Goal: Transaction & Acquisition: Purchase product/service

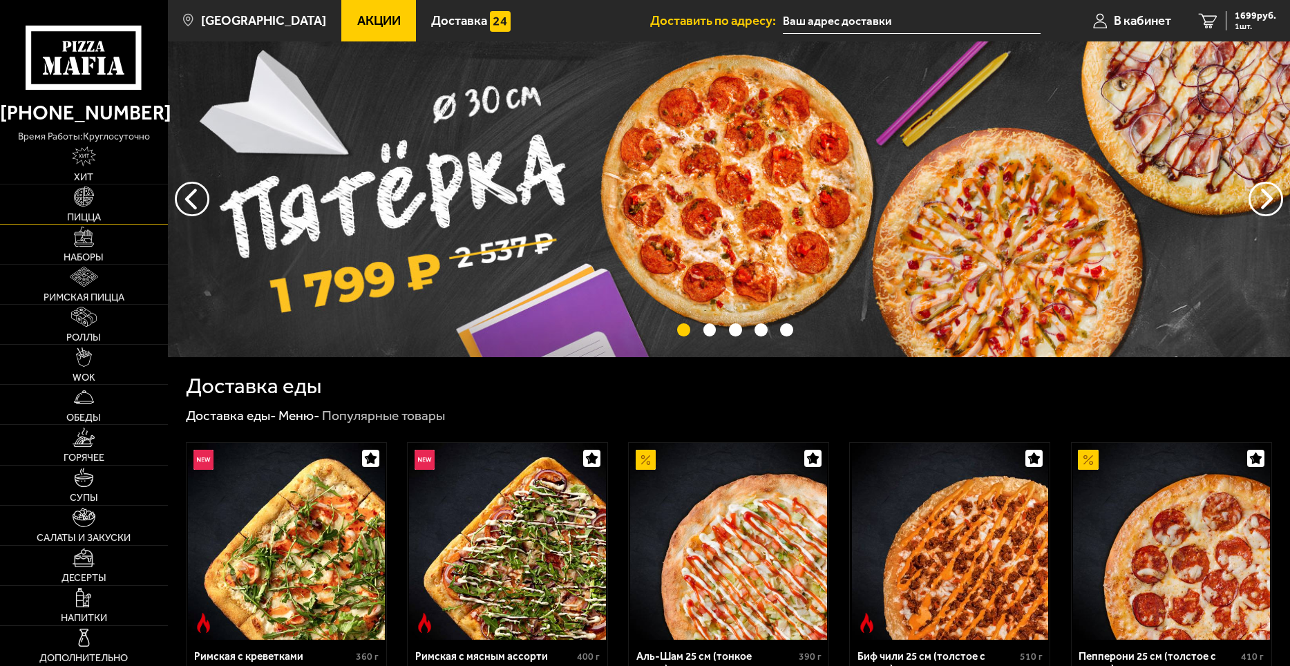
click at [70, 200] on link "Пицца" at bounding box center [84, 204] width 168 height 39
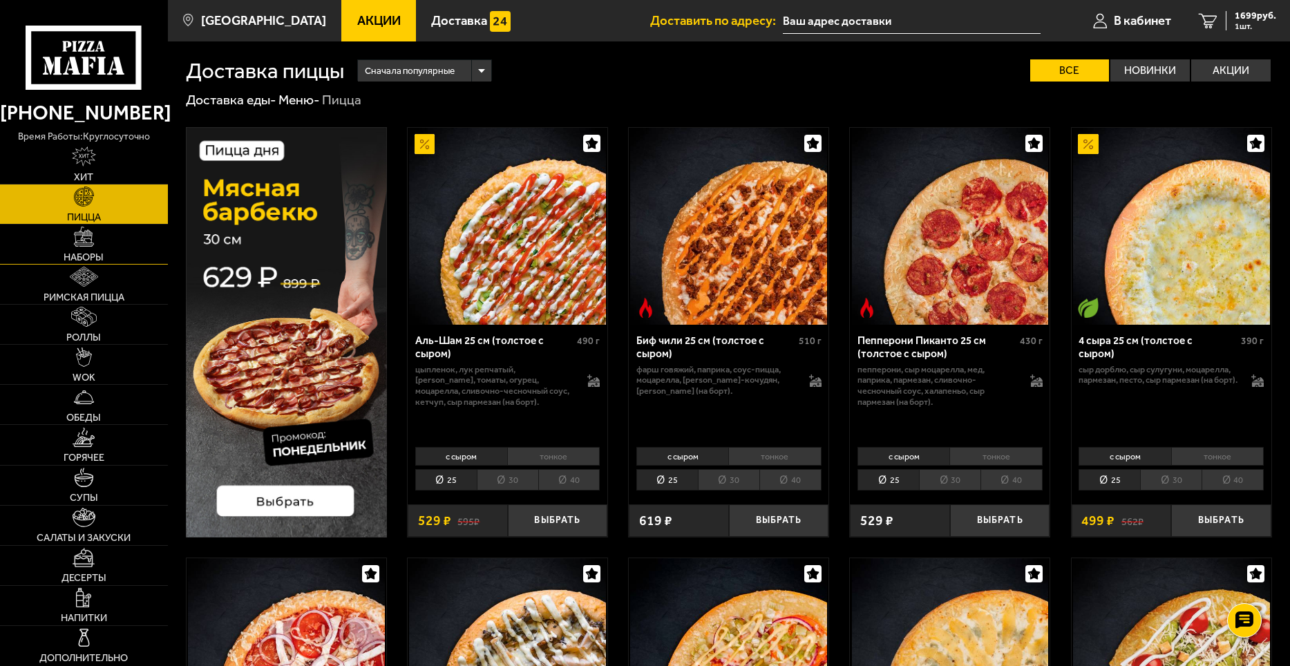
click at [84, 238] on img at bounding box center [84, 237] width 20 height 20
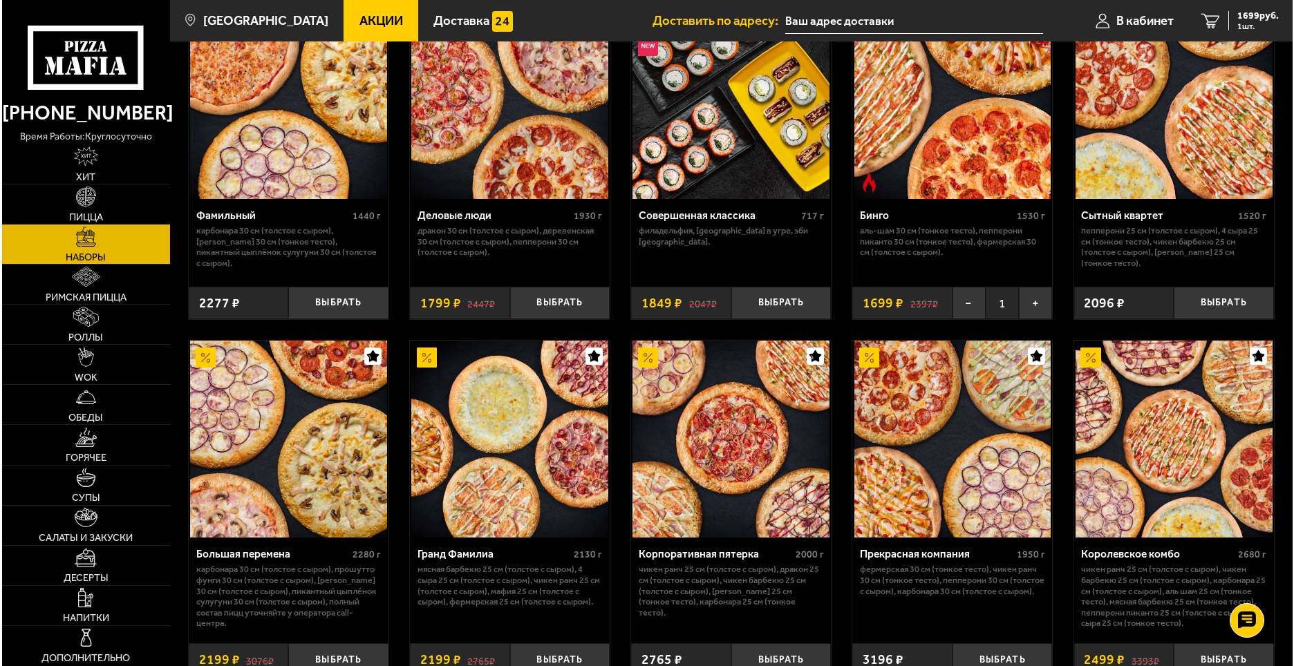
scroll to position [1728, 0]
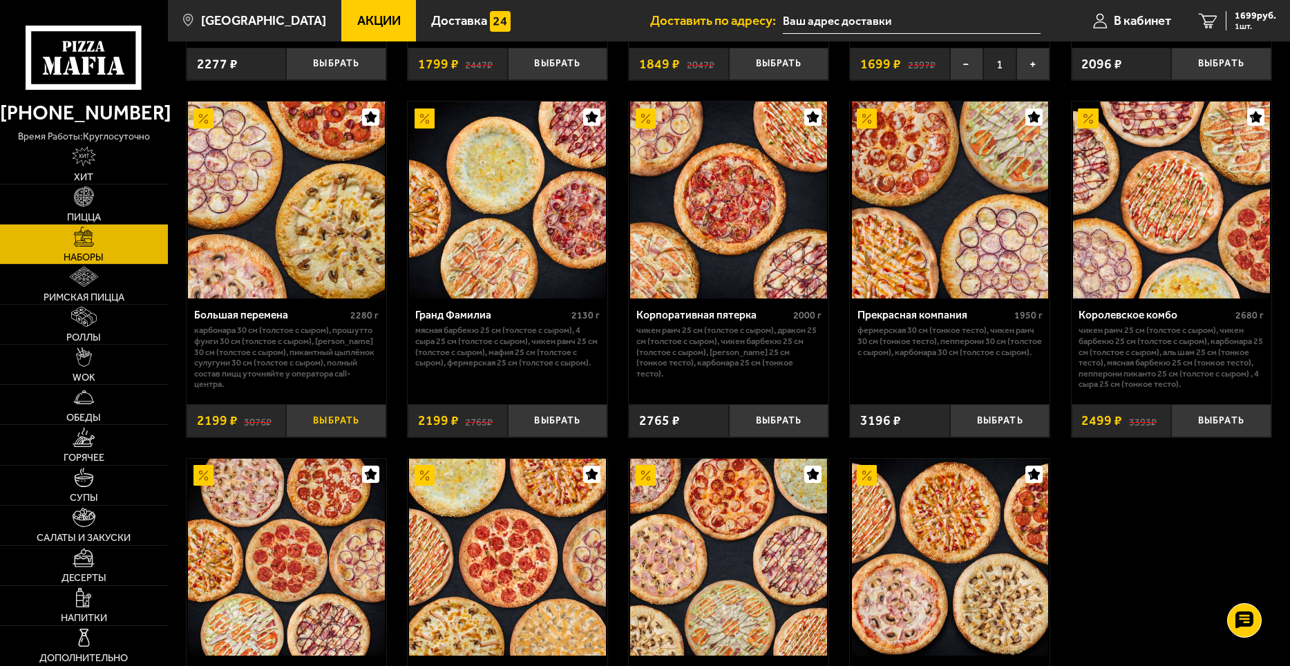
click at [343, 426] on button "Выбрать" at bounding box center [336, 420] width 100 height 33
click at [1144, 18] on span "В кабинет" at bounding box center [1142, 21] width 57 height 13
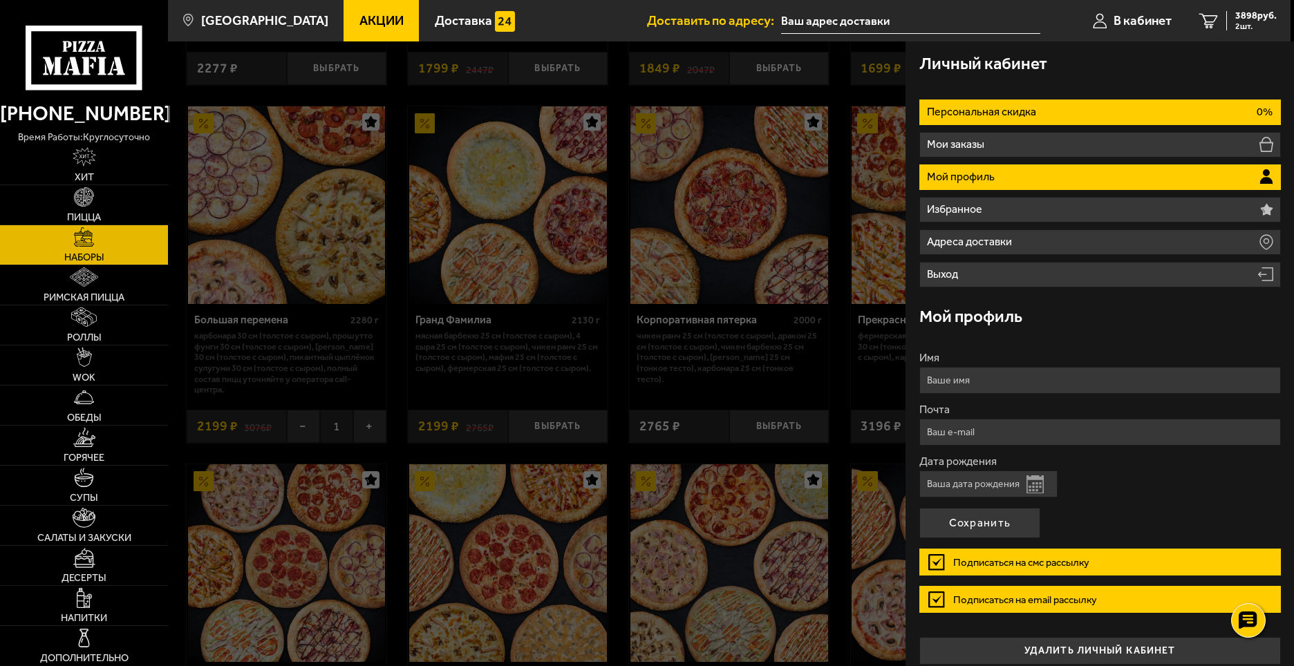
click at [1001, 116] on p "Персональная скидка" at bounding box center [983, 111] width 113 height 11
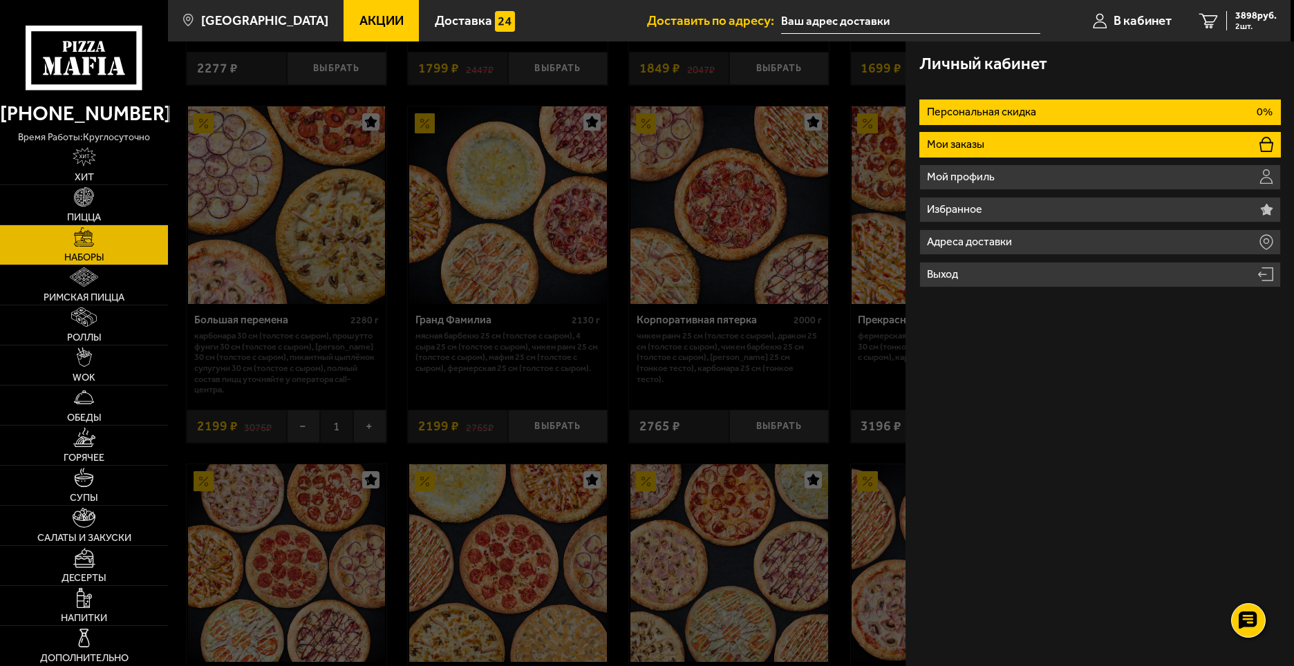
click at [995, 143] on li "Мои заказы" at bounding box center [1099, 145] width 361 height 26
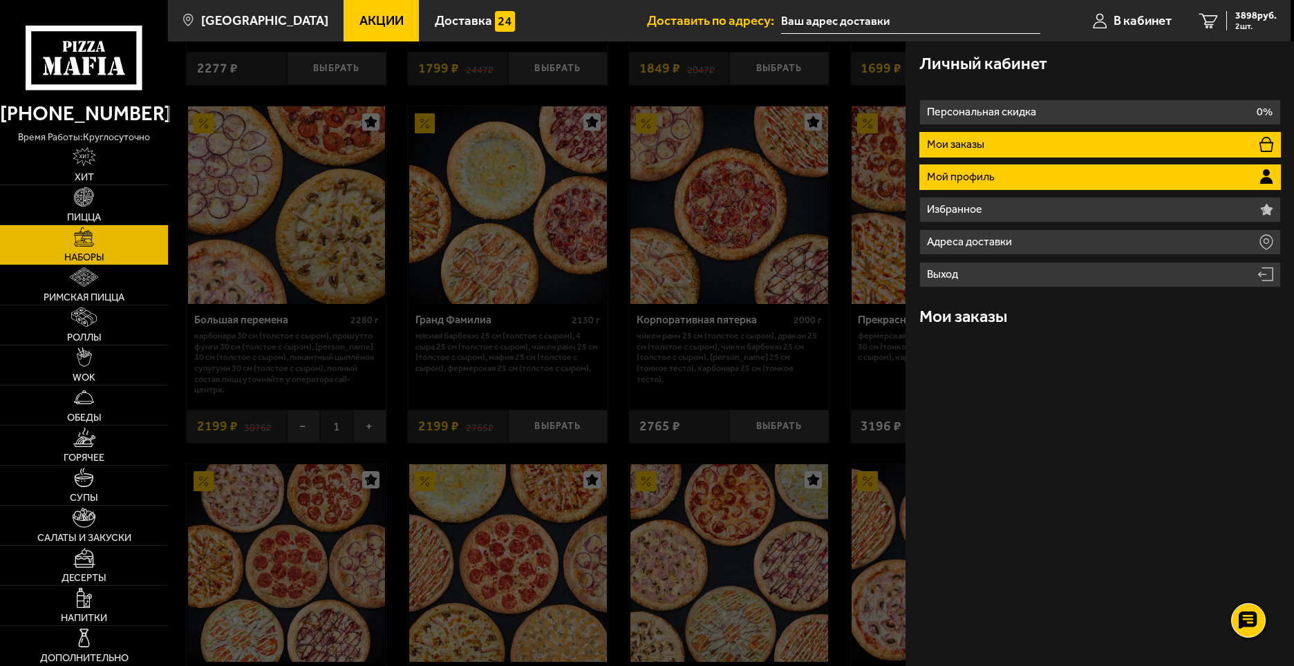
click at [996, 171] on p "Мой профиль" at bounding box center [962, 176] width 71 height 11
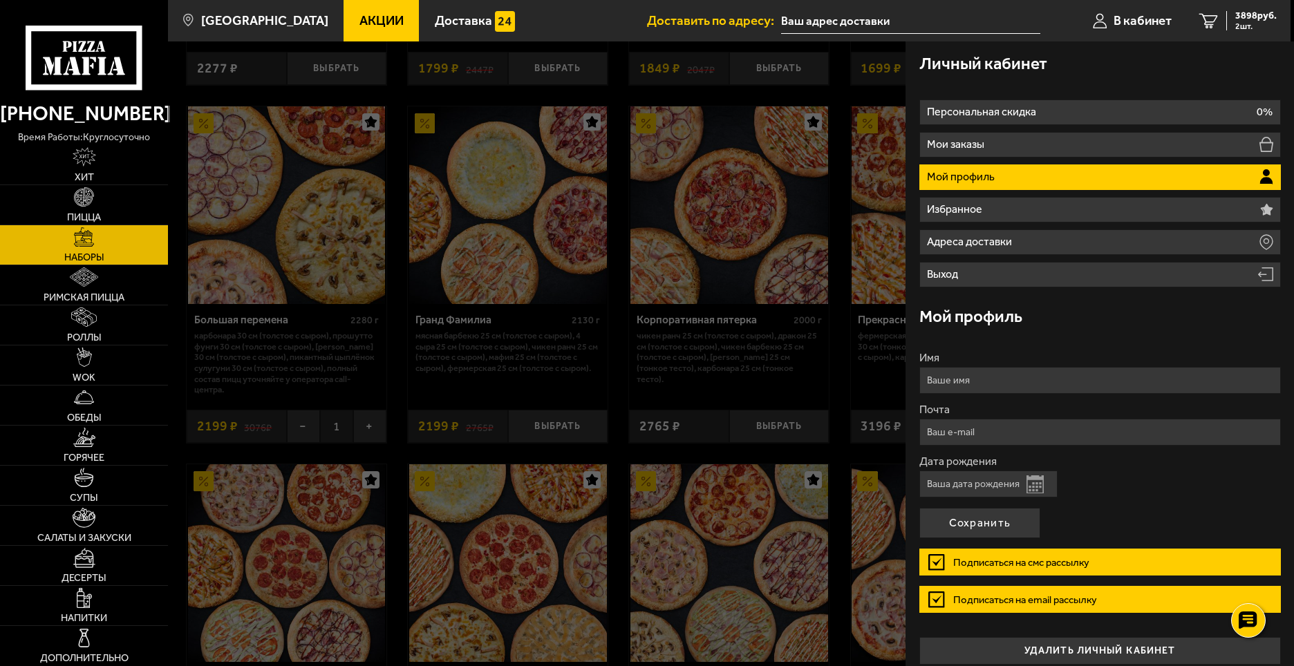
click at [992, 377] on input "Имя" at bounding box center [1099, 380] width 361 height 27
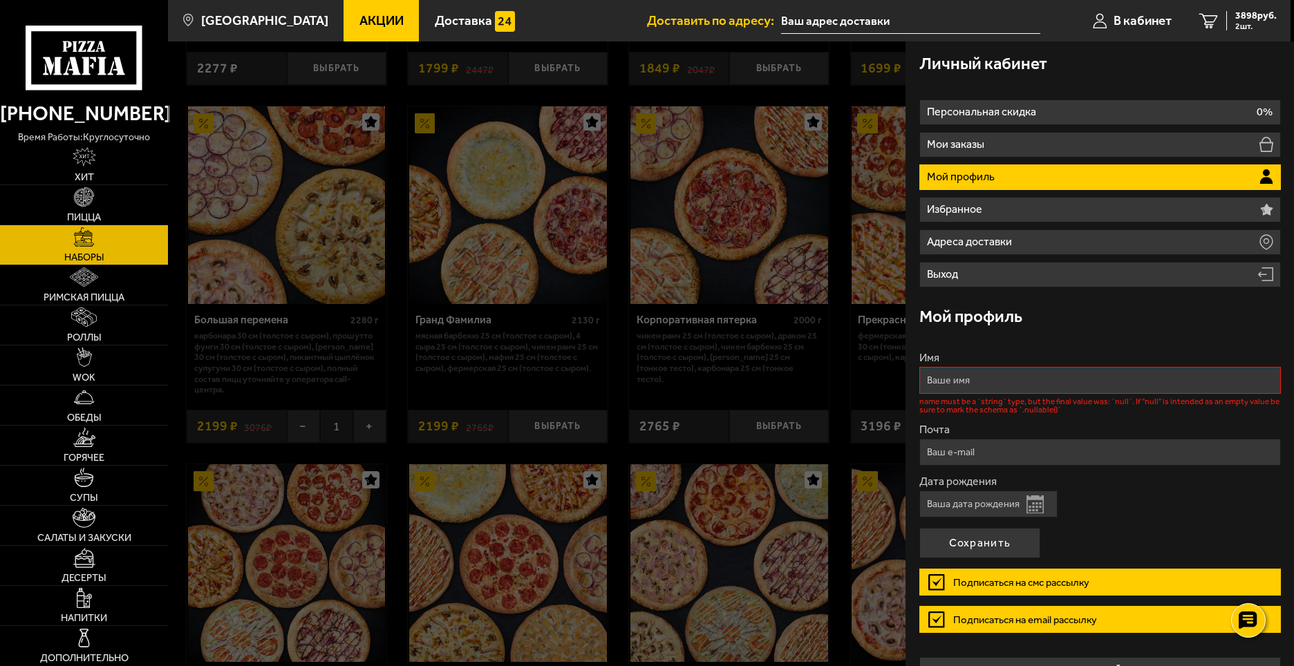
click at [1073, 511] on form "Имя name must be a `string` type, but the final value was: `null`. If "null" is…" at bounding box center [1099, 497] width 361 height 291
click at [1133, 21] on span "В кабинет" at bounding box center [1142, 21] width 58 height 13
click at [939, 585] on label "Подписаться на смс рассылку" at bounding box center [1099, 582] width 361 height 27
click at [0, 0] on input "Подписаться на смс рассылку" at bounding box center [0, 0] width 0 height 0
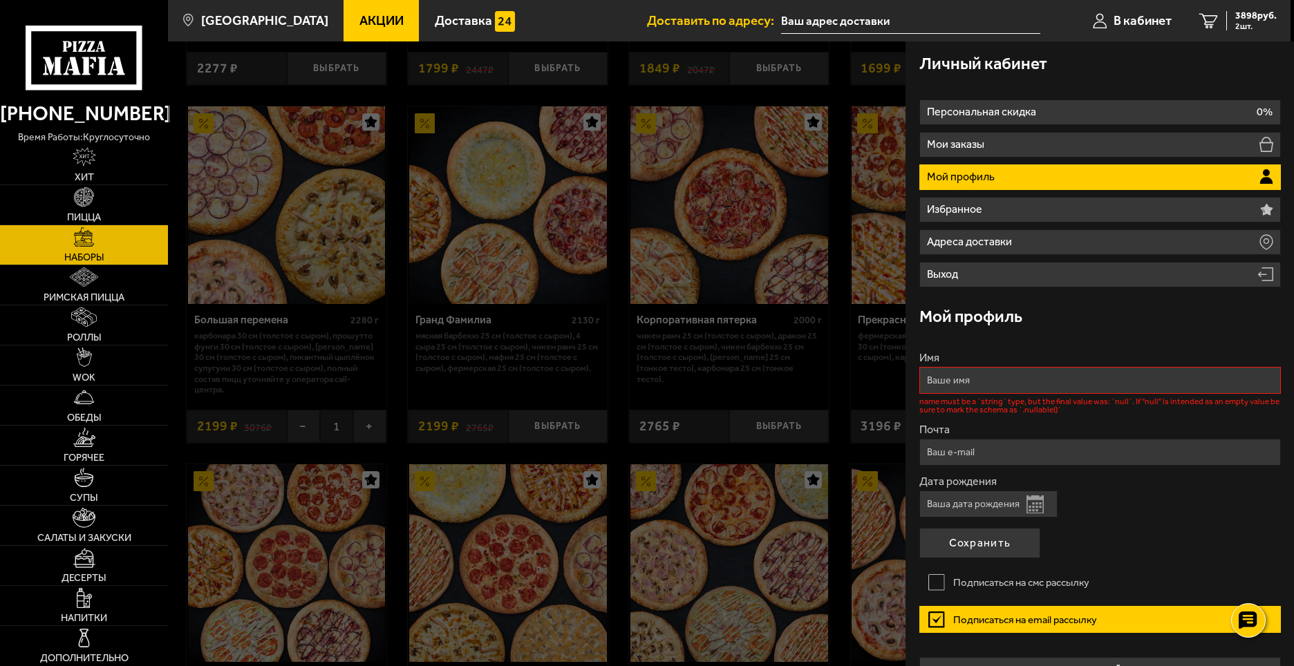
click at [986, 364] on label "Имя" at bounding box center [1099, 357] width 361 height 11
click at [986, 367] on input "Имя" at bounding box center [1099, 380] width 361 height 27
click at [987, 373] on input "Имя" at bounding box center [1099, 380] width 361 height 27
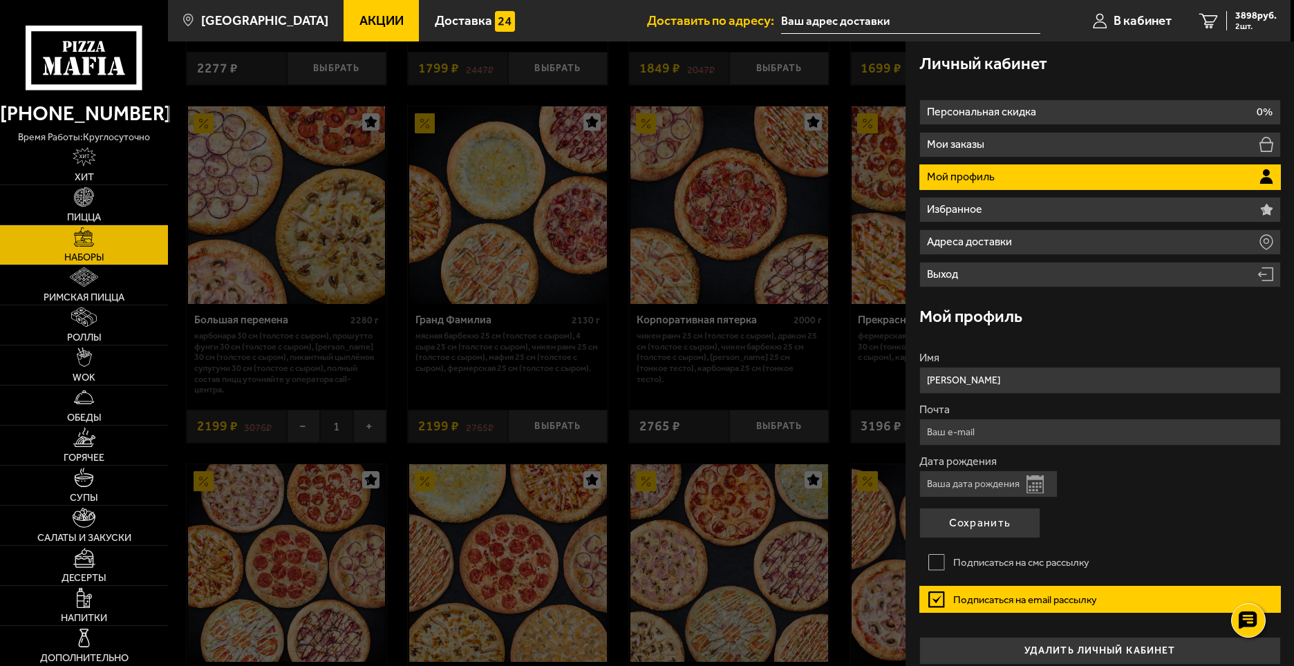
type input "Алексей"
click at [988, 415] on label "Почта" at bounding box center [1099, 409] width 361 height 11
click at [988, 419] on input "Почта" at bounding box center [1099, 432] width 361 height 27
click at [984, 426] on input "Почта" at bounding box center [1099, 432] width 361 height 27
type input "finsterus@gmail.com"
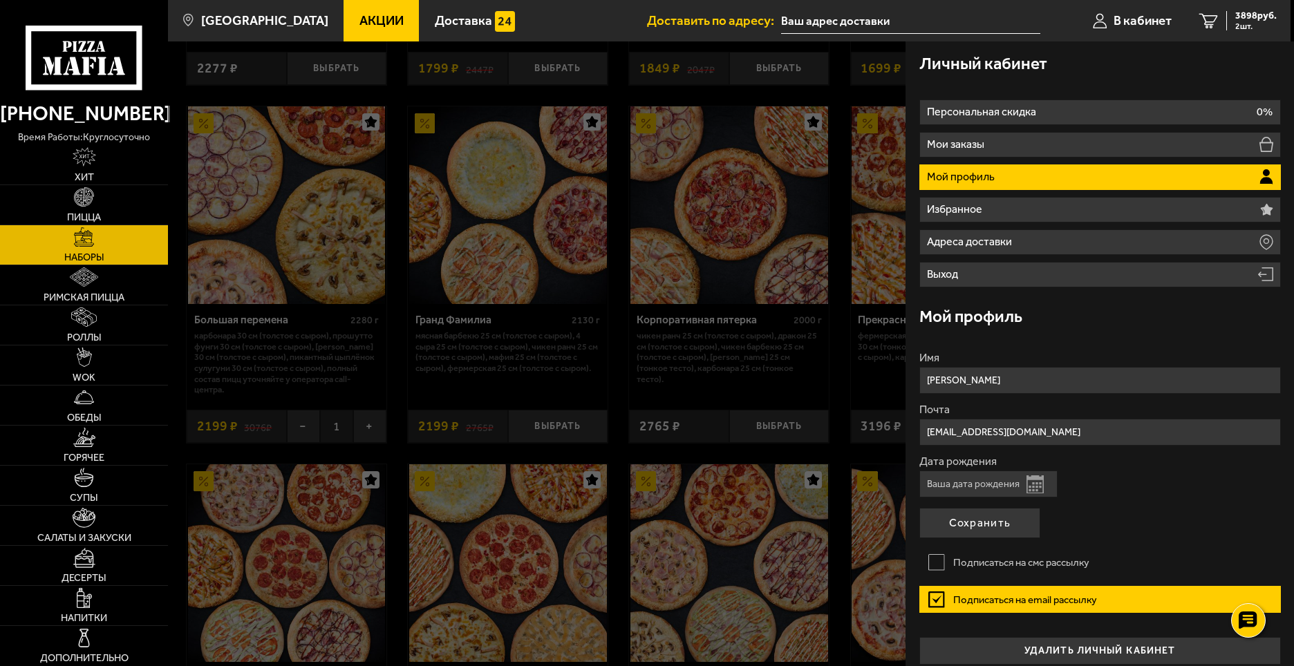
click at [1035, 485] on button "Открыть календарь" at bounding box center [1034, 484] width 17 height 18
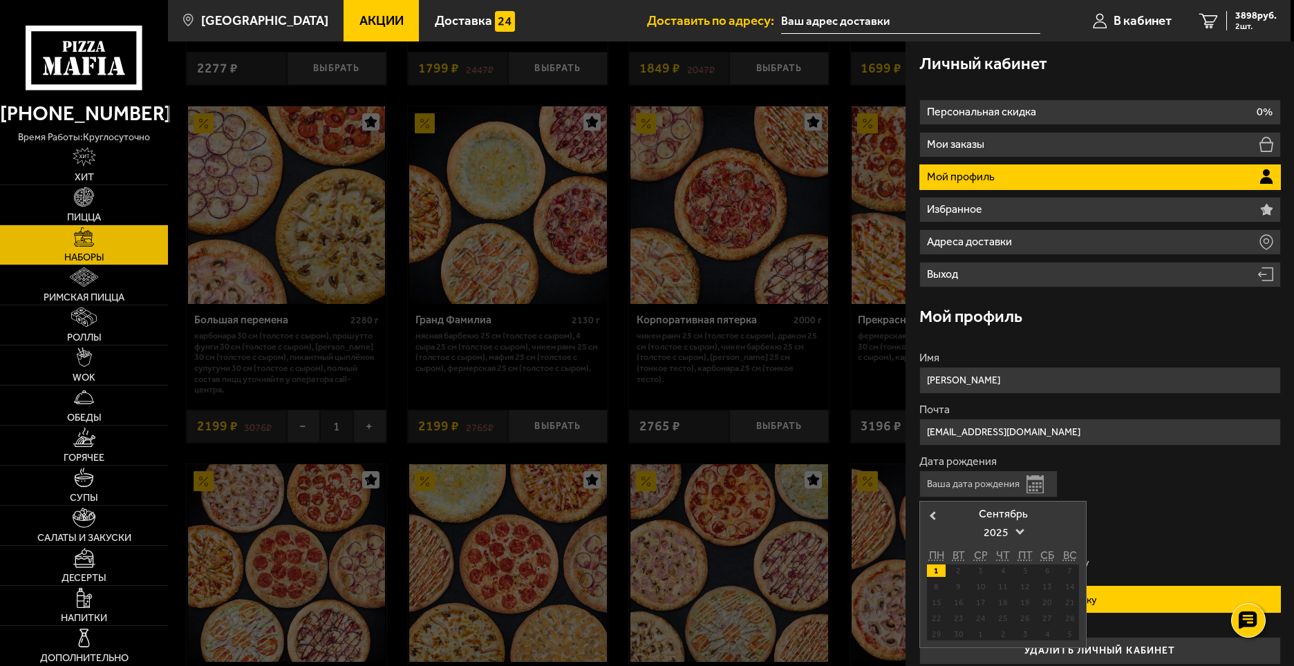
click at [935, 571] on div "1" at bounding box center [936, 571] width 19 height 12
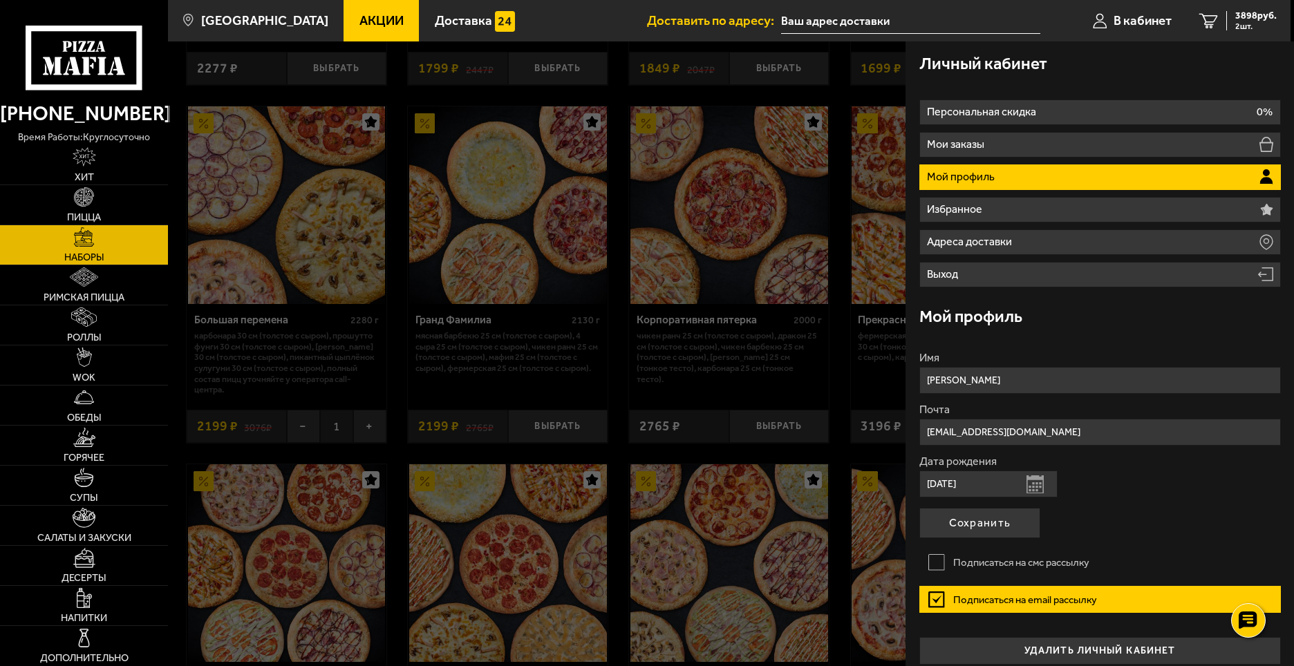
click at [988, 487] on input "01.09.2025" at bounding box center [988, 484] width 138 height 27
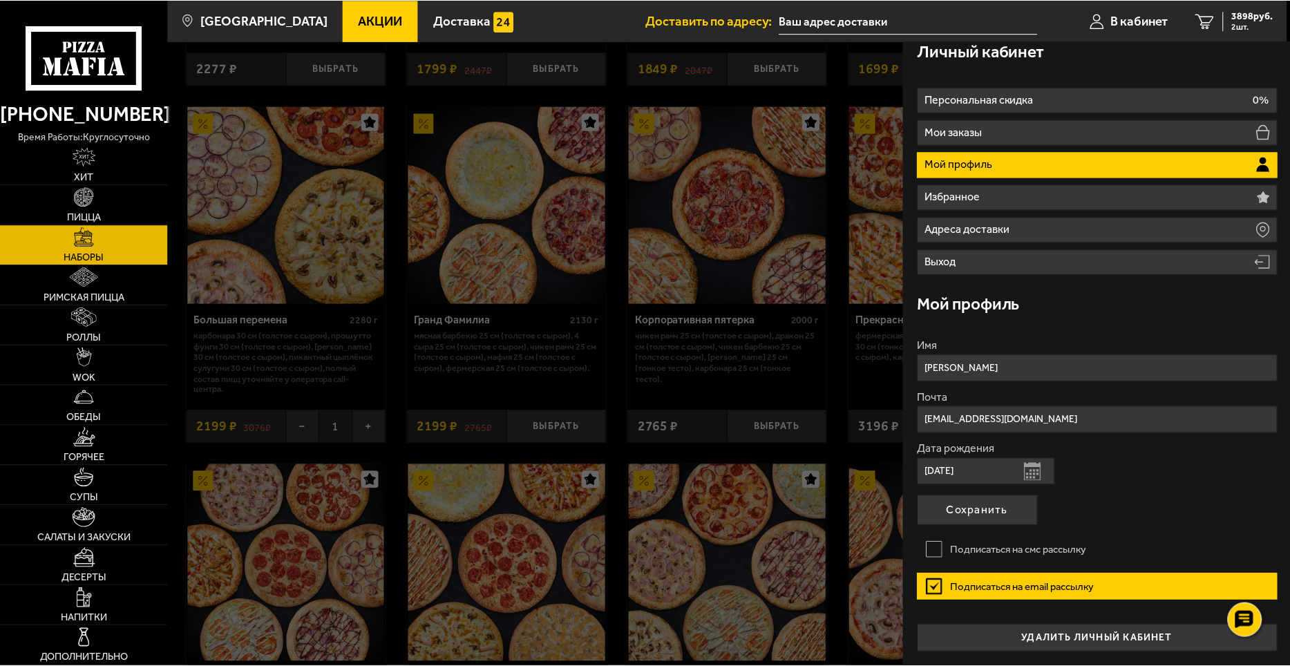
scroll to position [0, 0]
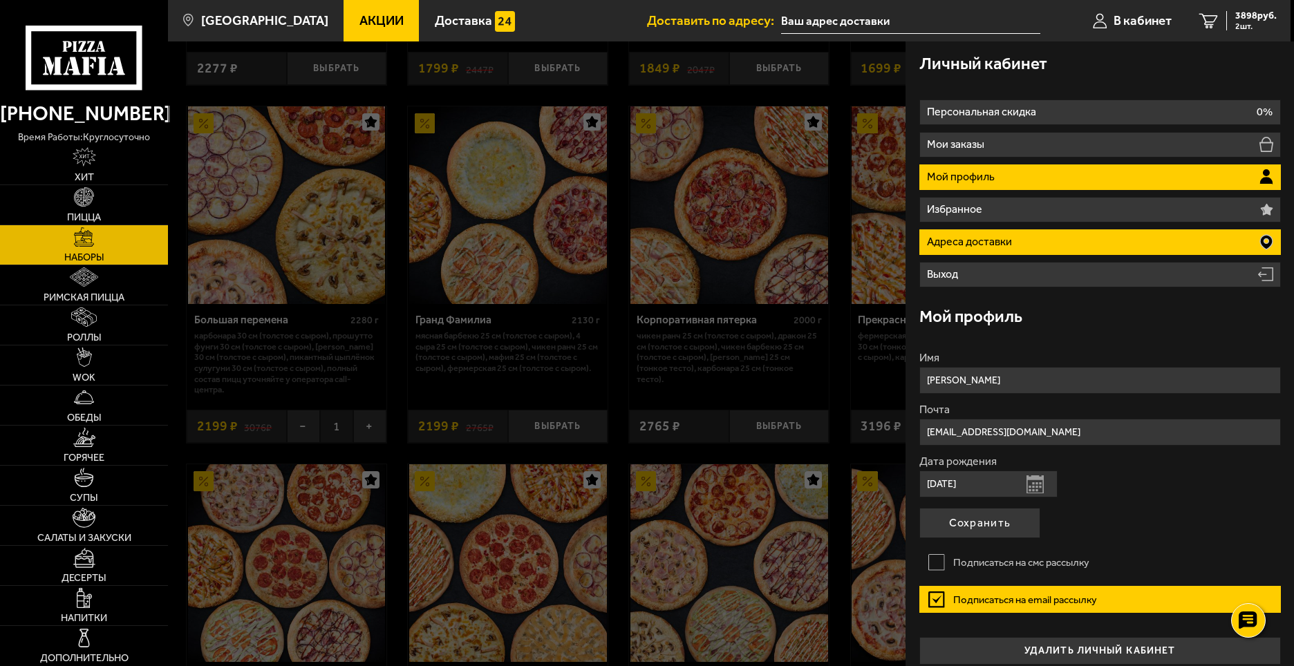
type input "01.09.1989"
click at [1073, 248] on li "Адреса доставки" at bounding box center [1099, 242] width 361 height 26
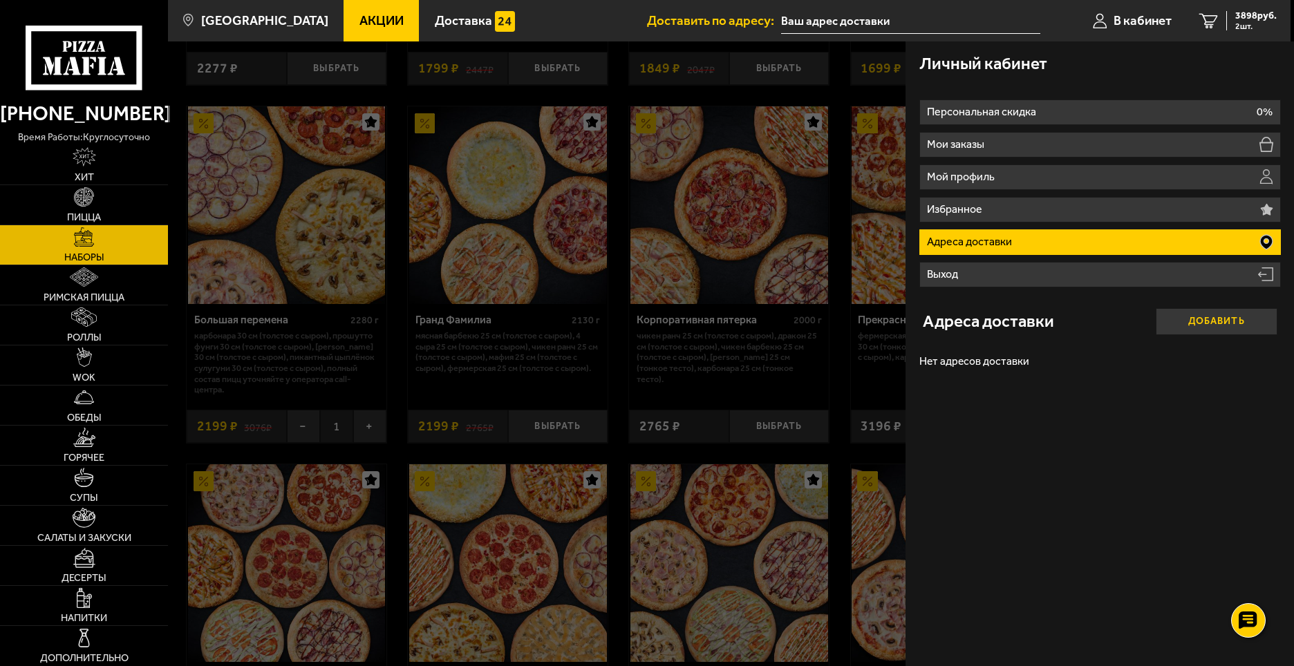
click at [1192, 329] on button "Добавить" at bounding box center [1217, 321] width 122 height 27
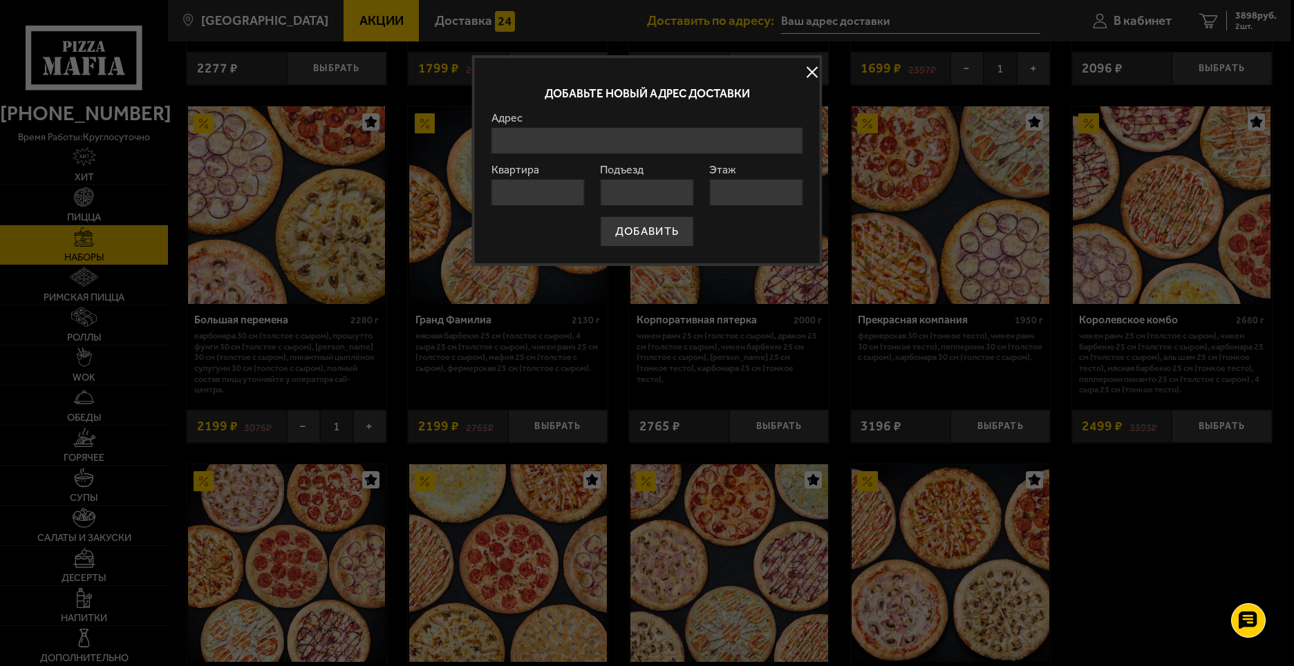
click at [543, 138] on input "Адрес" at bounding box center [646, 140] width 311 height 27
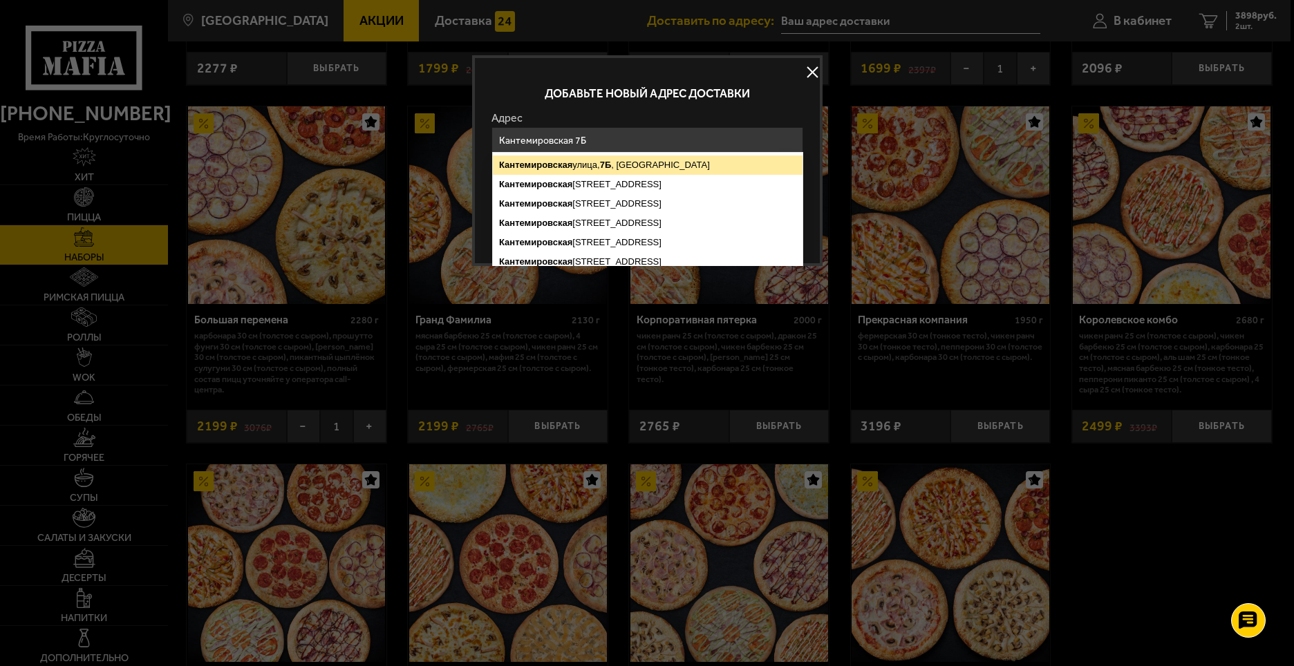
click at [631, 162] on ymaps "Кантемировская улица, 7Б , Санкт-Петербург" at bounding box center [648, 164] width 310 height 19
type input "Санкт-Петербург, Кантемировская улица, 7Б"
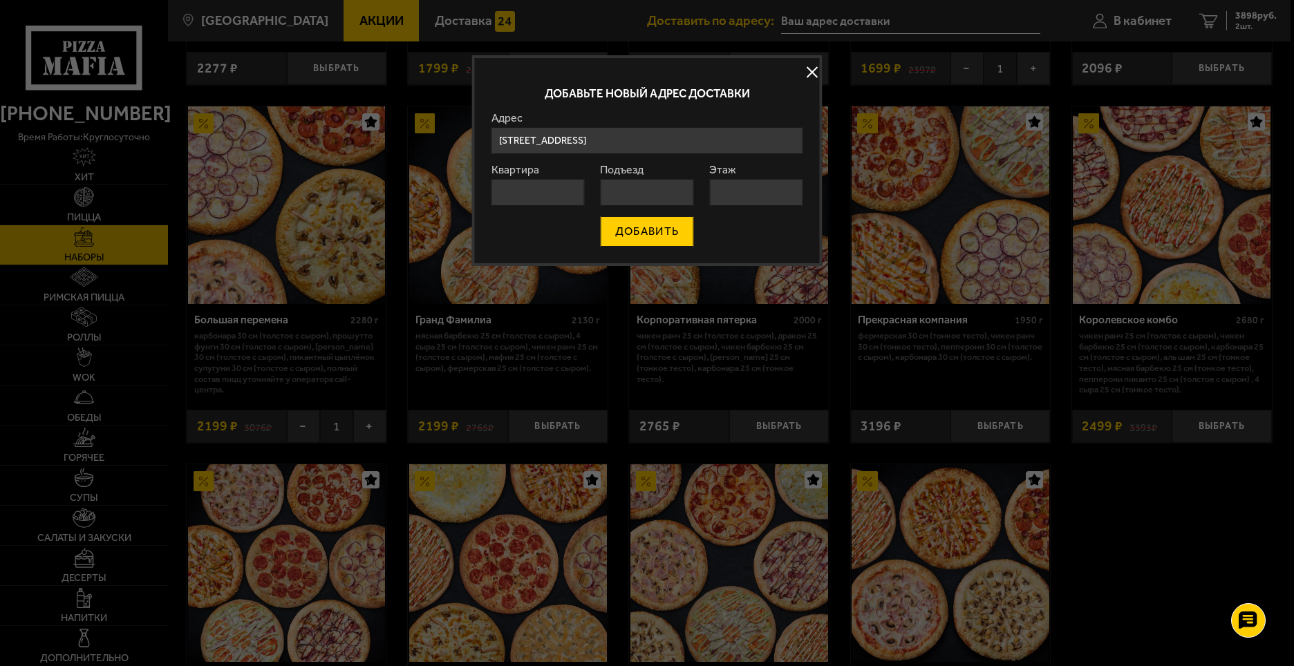
click at [620, 234] on button "ДОБАВИТЬ" at bounding box center [647, 231] width 93 height 30
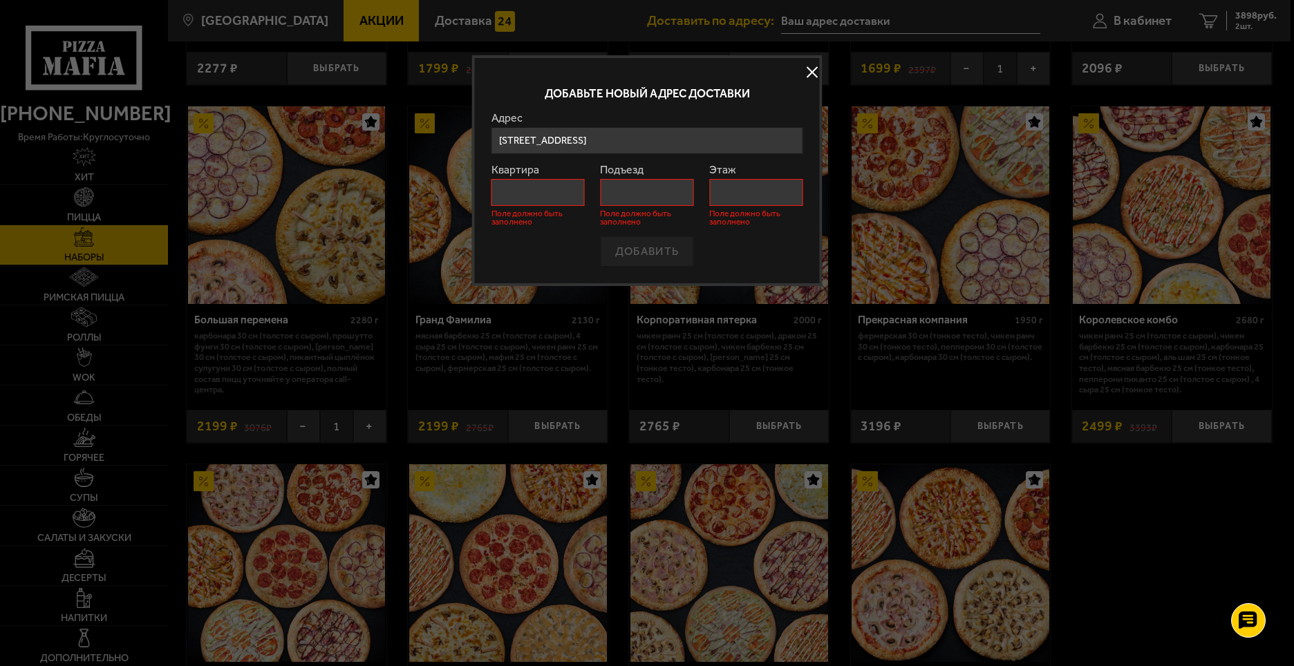
click at [561, 186] on input "Квартира" at bounding box center [537, 192] width 93 height 27
type input "9"
type input "1"
click at [630, 187] on input "Подъезд" at bounding box center [646, 192] width 93 height 27
type input "1"
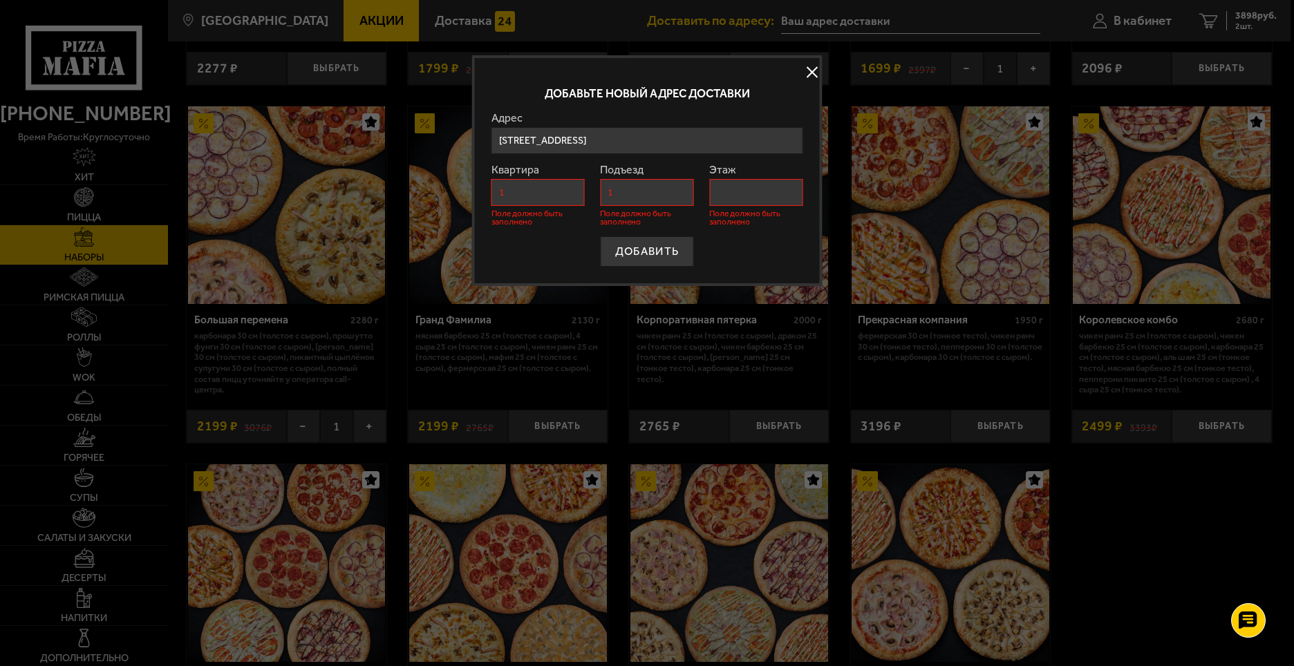
click at [744, 188] on input "Этаж" at bounding box center [755, 192] width 93 height 27
type input "1"
click at [678, 250] on button "ДОБАВИТЬ" at bounding box center [647, 251] width 93 height 30
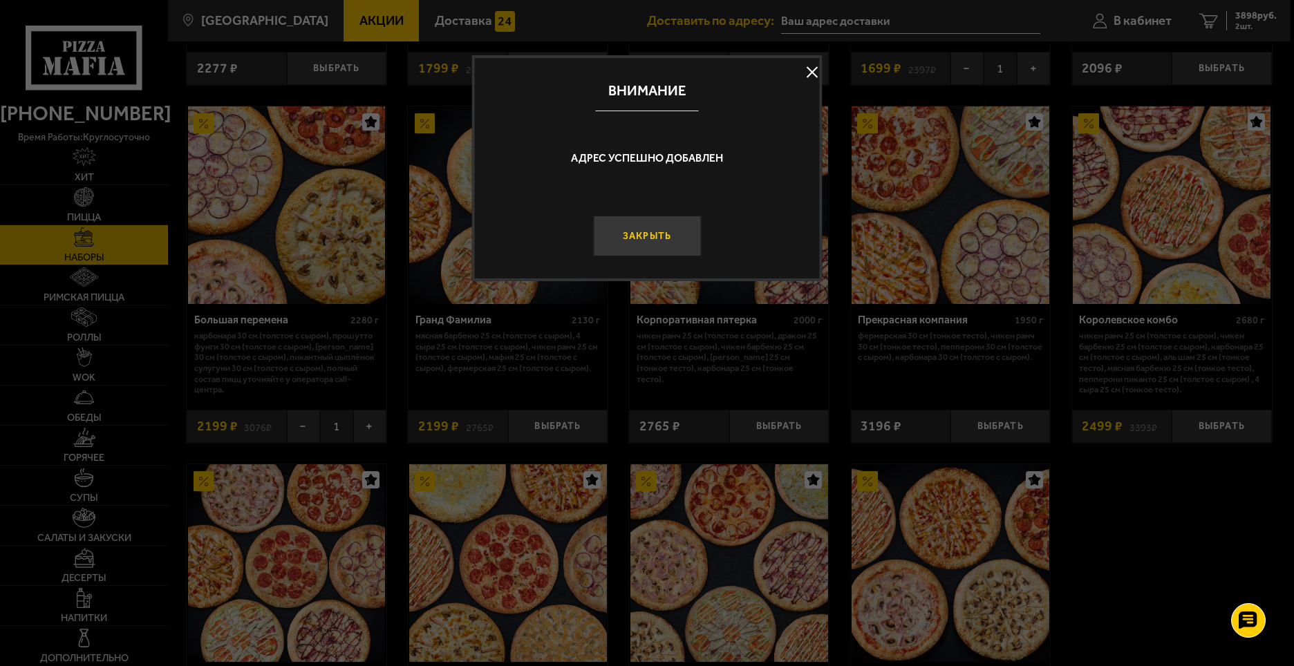
click at [641, 240] on button "Закрыть" at bounding box center [647, 236] width 108 height 41
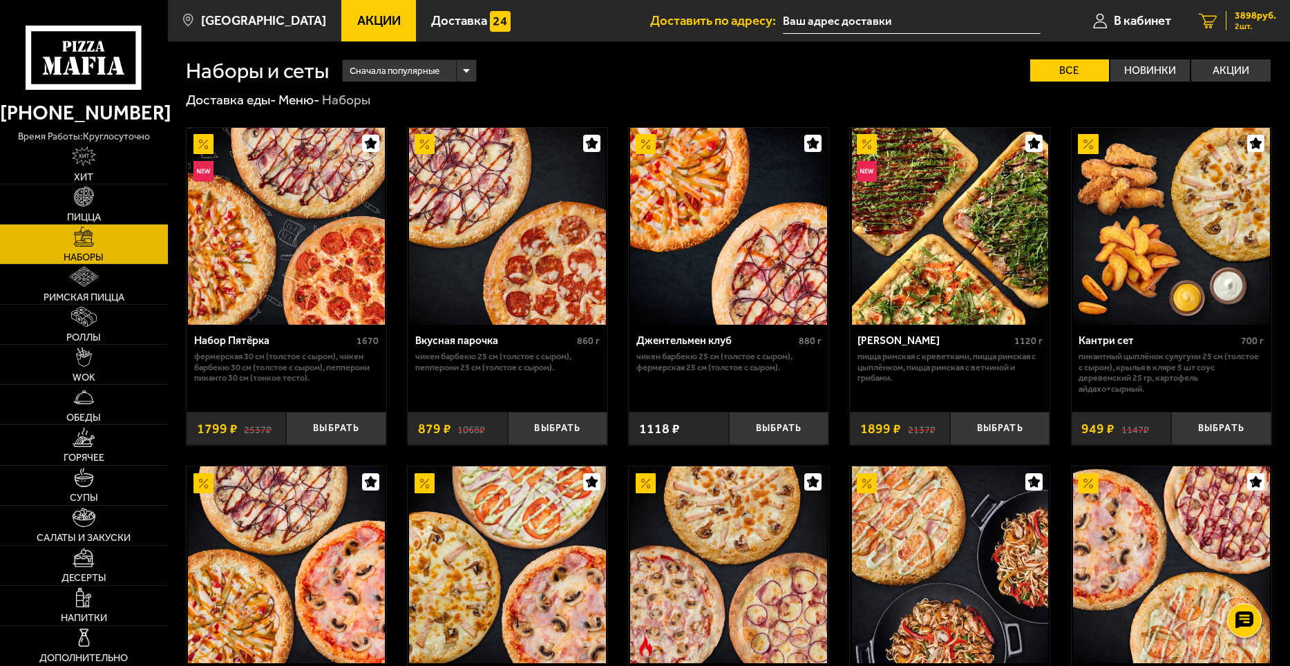
click at [1232, 19] on div "3898 руб. 2 шт." at bounding box center [1251, 20] width 50 height 19
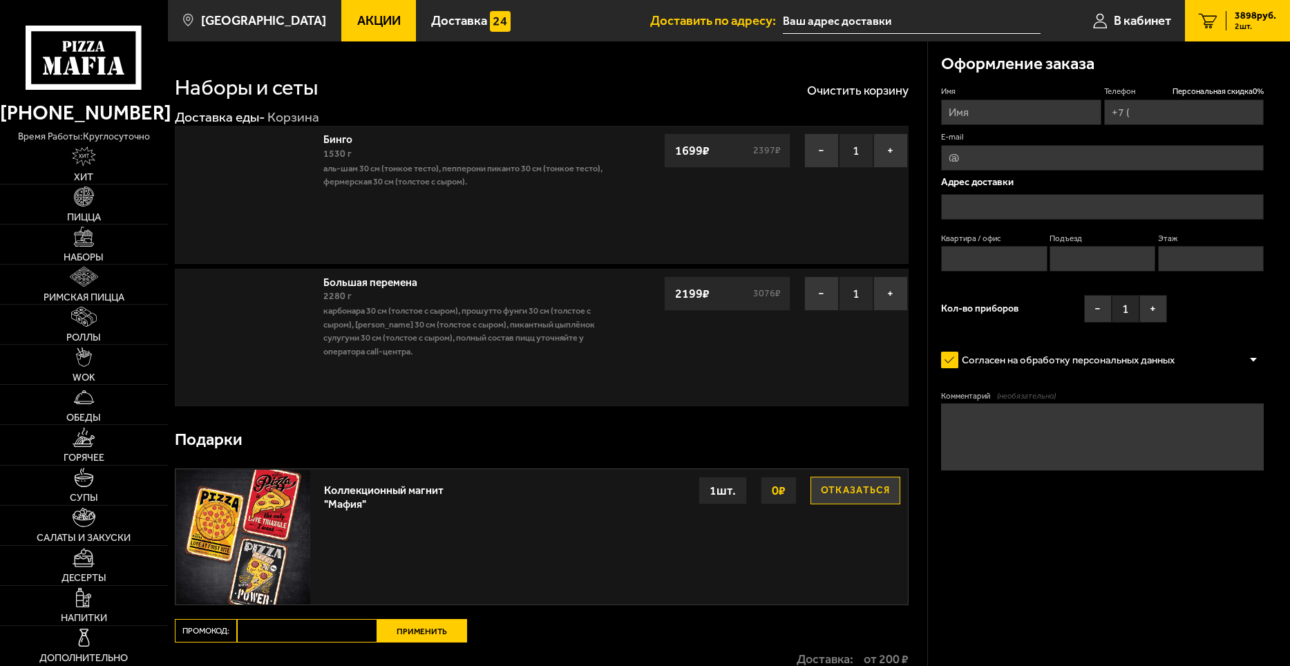
type input "+7 (905) 250-68-88"
type input "Санкт-Петербург, Кантемировская улица, 7Б"
type input "1"
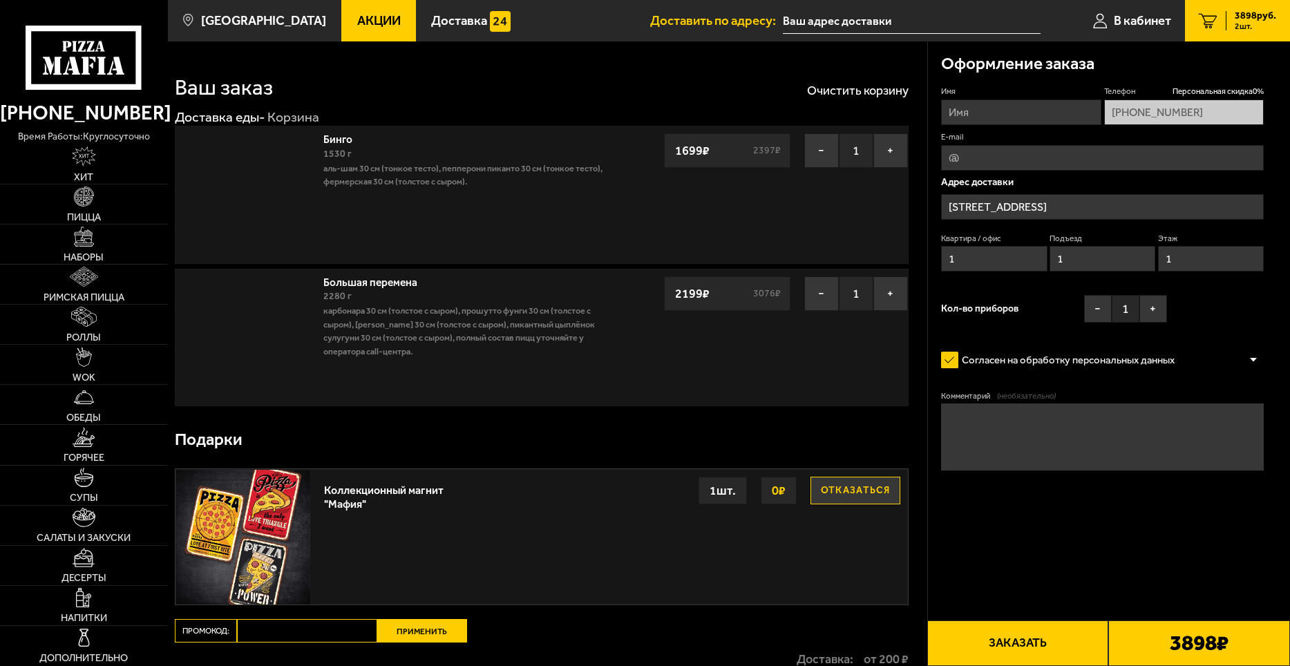
type input "[STREET_ADDRESS]"
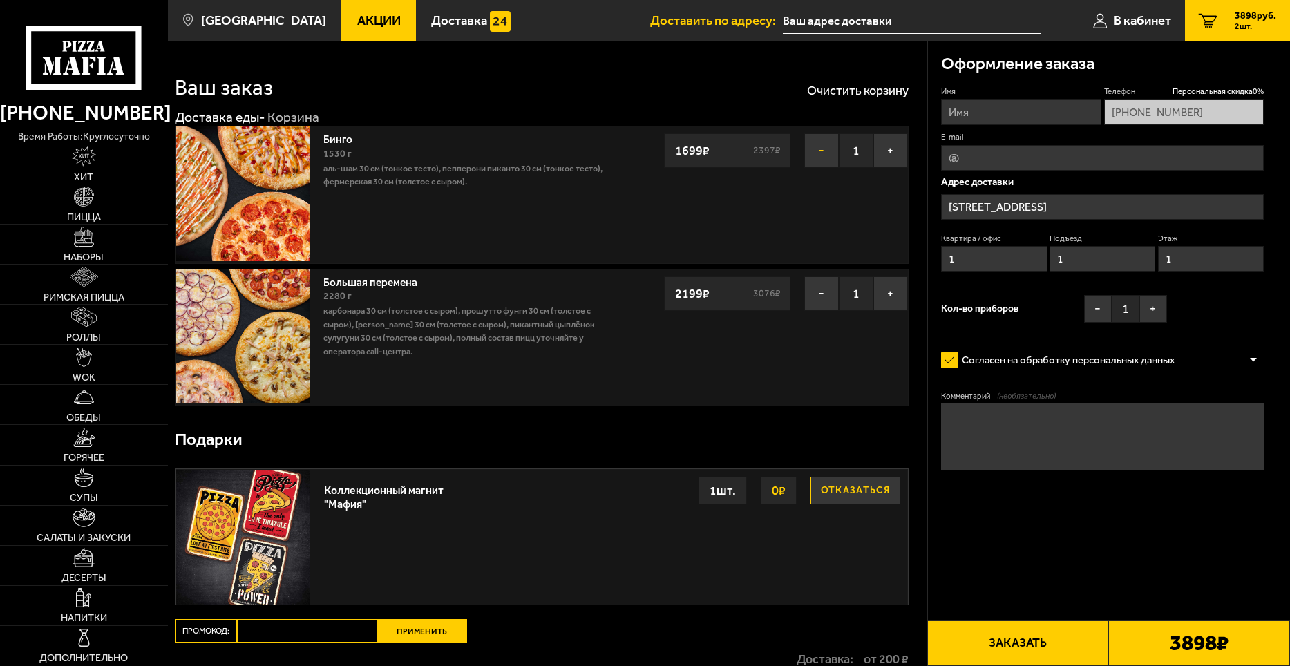
click at [823, 155] on button "−" at bounding box center [821, 150] width 35 height 35
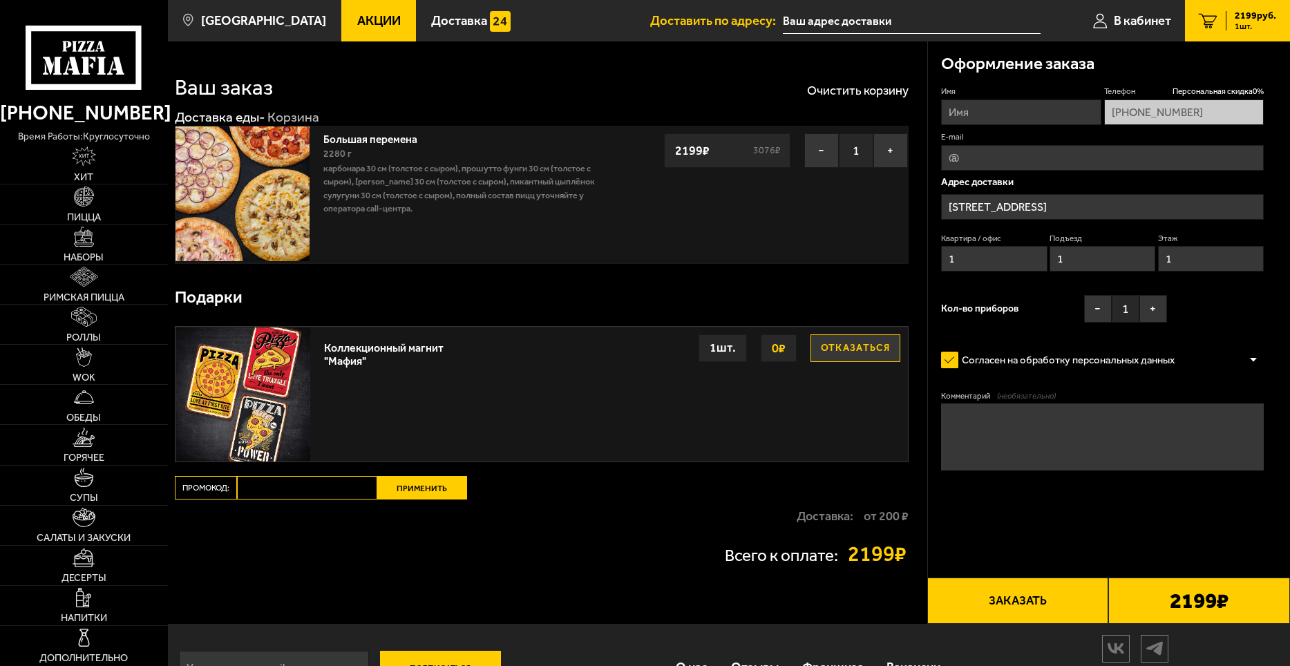
click at [1007, 158] on input "E-mail" at bounding box center [1102, 158] width 323 height 26
type input "finsterus@gmail.com"
drag, startPoint x: 1028, startPoint y: 118, endPoint x: 551, endPoint y: 74, distance: 478.9
click at [552, 74] on section "Ваш заказ Очистить корзину Доставка еды - Корзина Большая перемена 2280 г Карбо…" at bounding box center [729, 332] width 1122 height 583
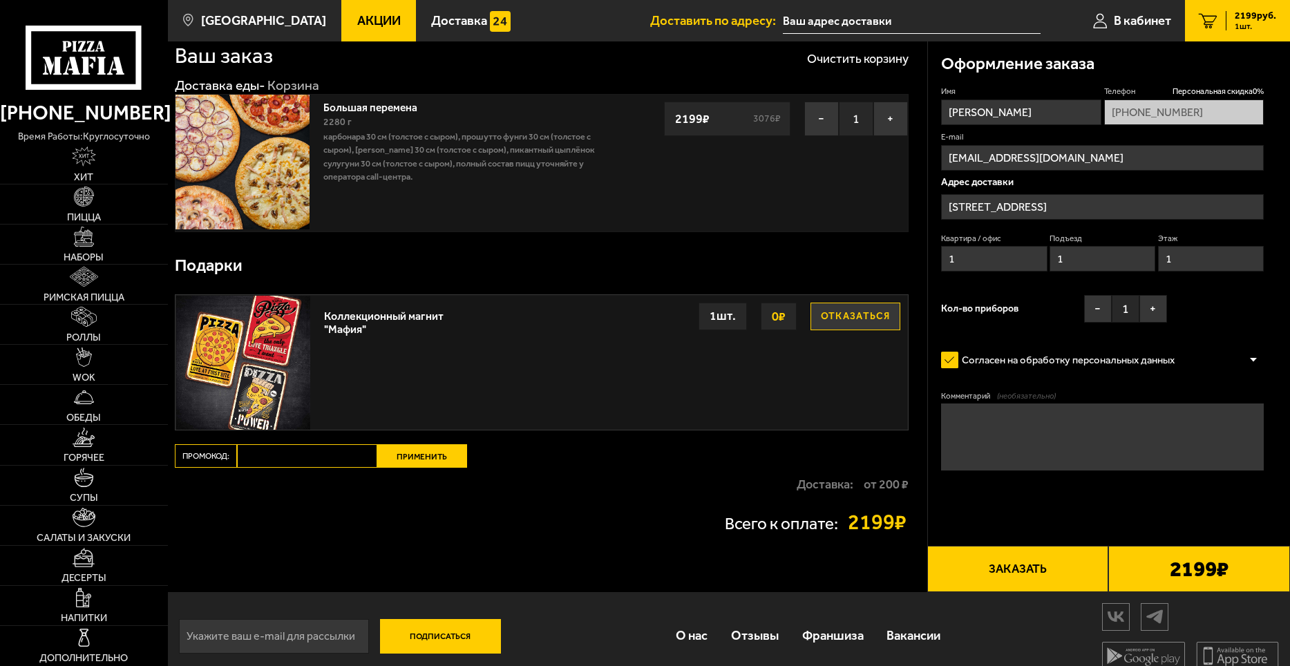
scroll to position [48, 0]
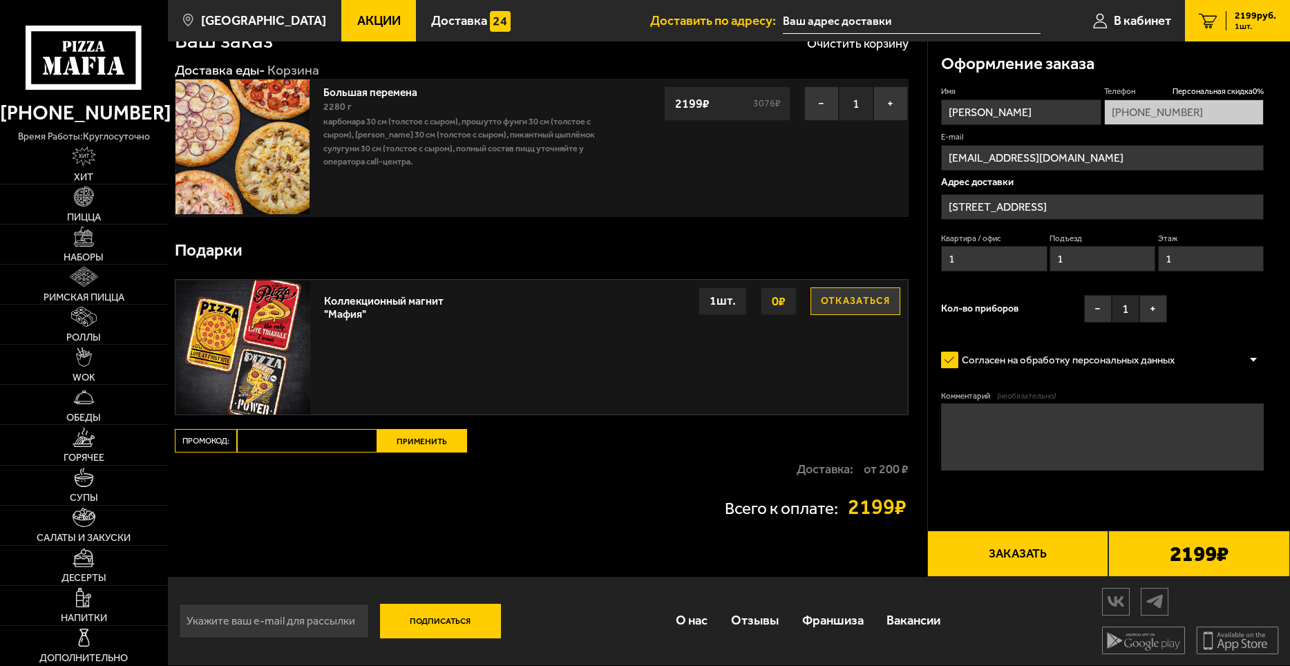
type input "Алексей"
click at [1253, 358] on div at bounding box center [1253, 360] width 21 height 10
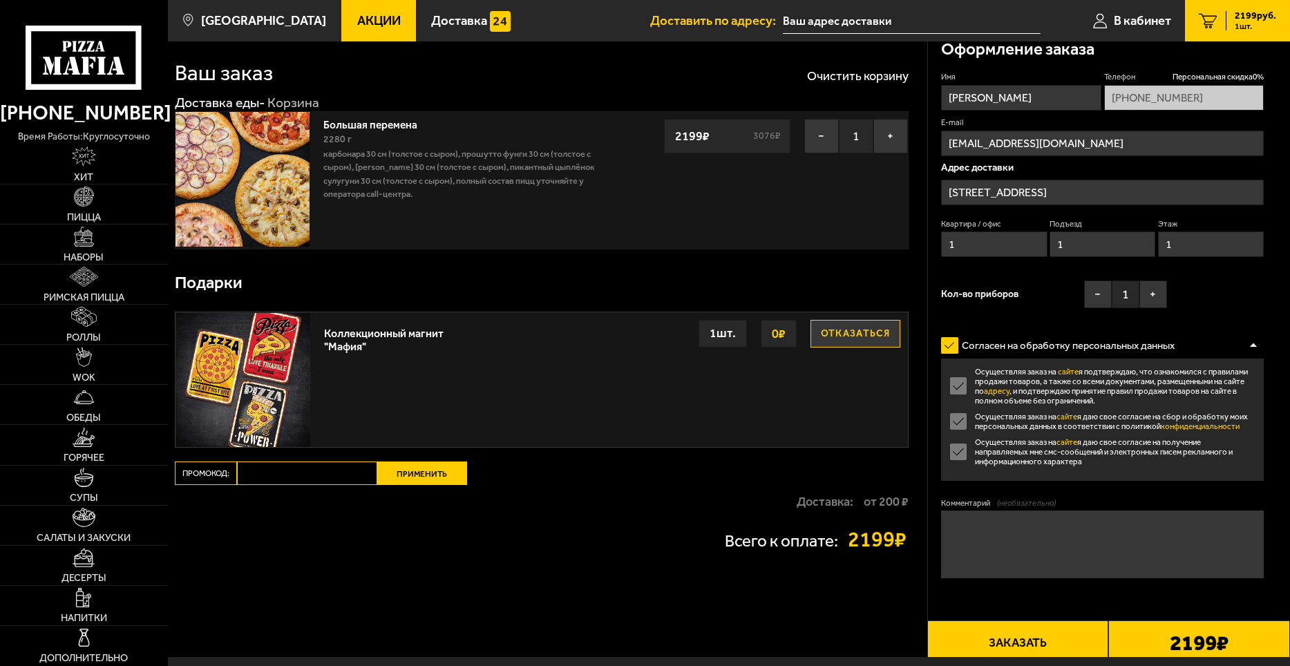
scroll to position [0, 0]
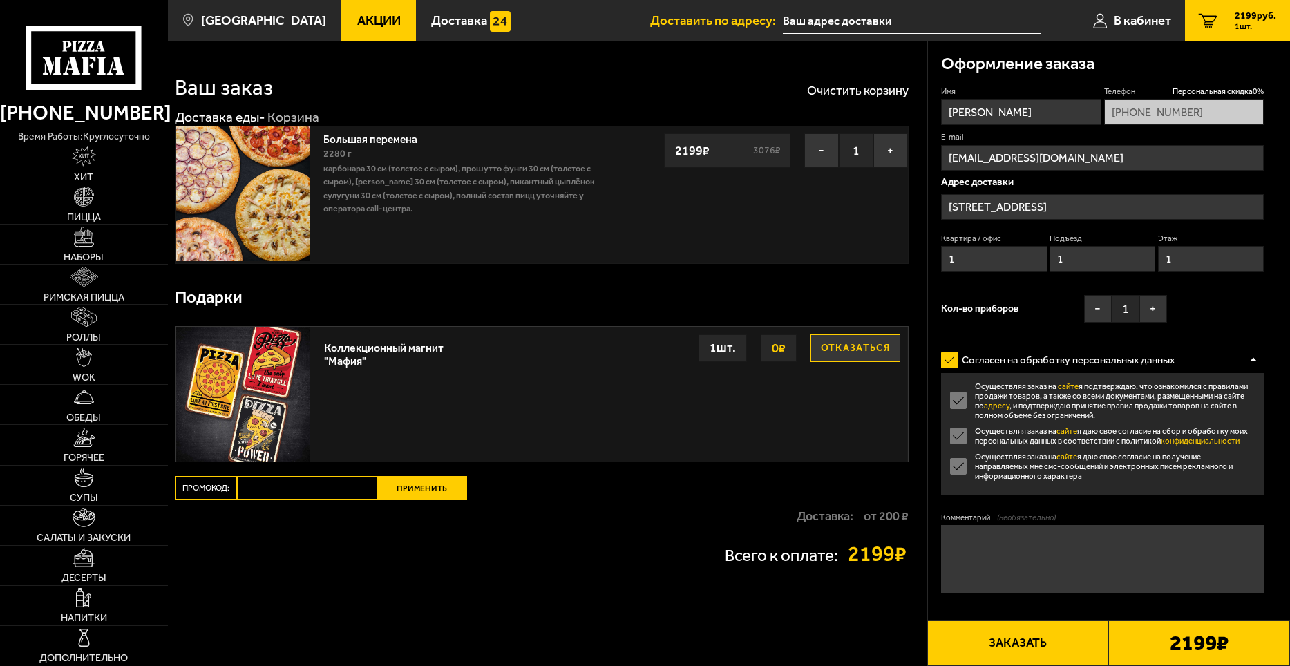
click at [1096, 592] on textarea "Комментарий (необязательно)" at bounding box center [1102, 558] width 323 height 67
click at [820, 19] on input "text" at bounding box center [912, 21] width 258 height 26
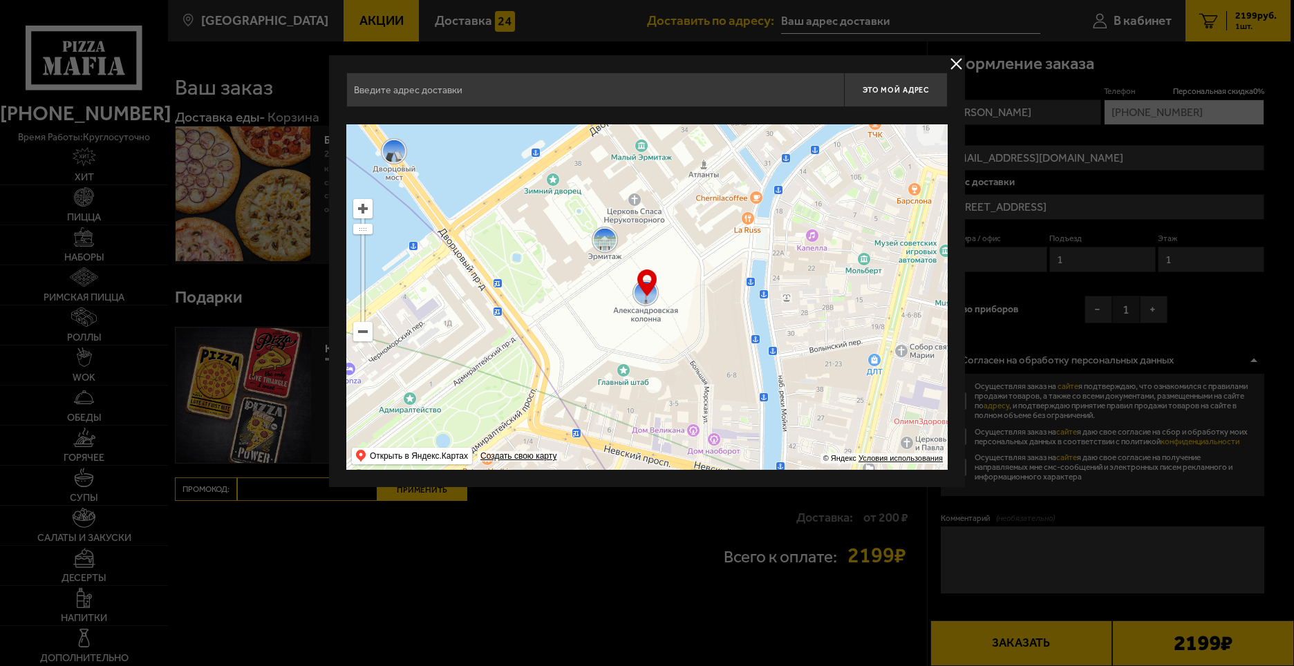
click at [362, 337] on ymaps at bounding box center [363, 332] width 18 height 18
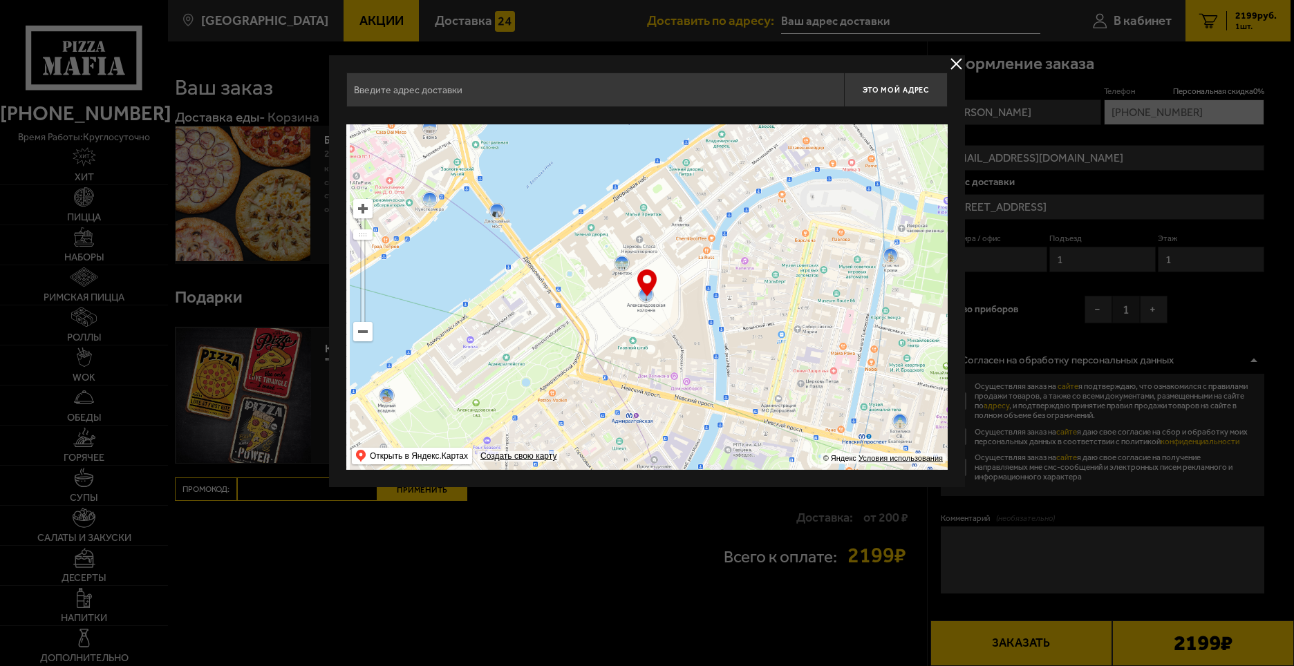
click at [363, 337] on ymaps at bounding box center [363, 332] width 18 height 18
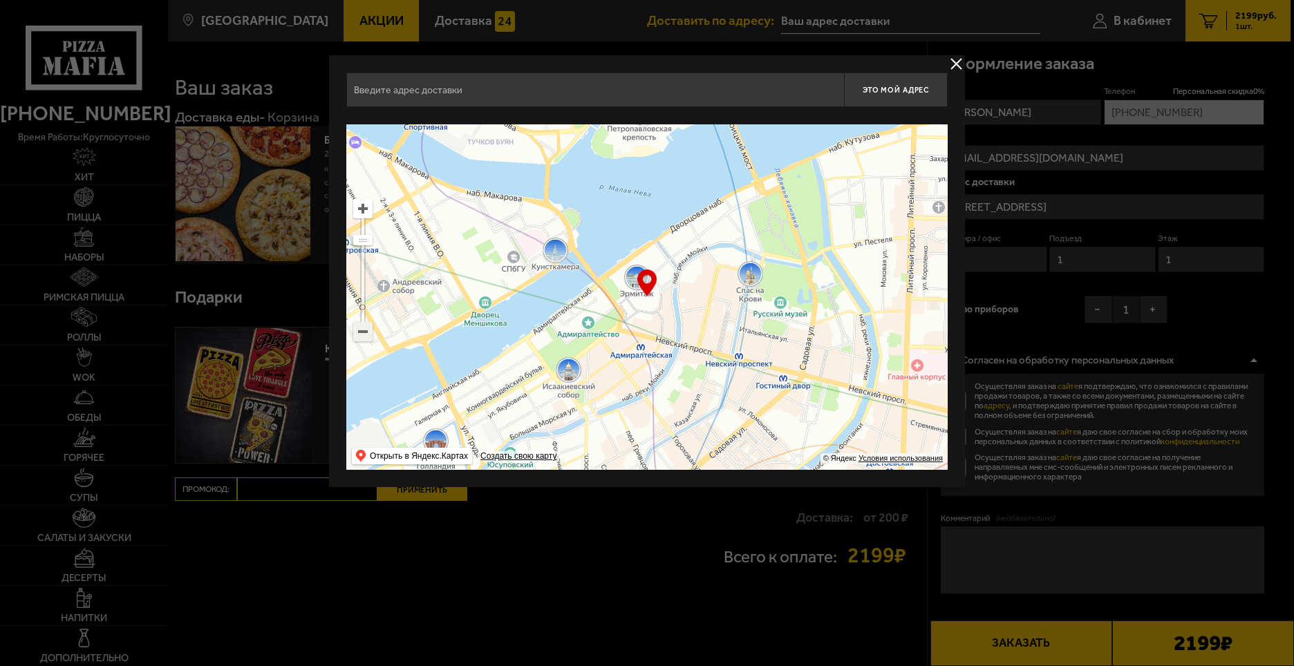
click at [363, 337] on ymaps at bounding box center [363, 332] width 18 height 18
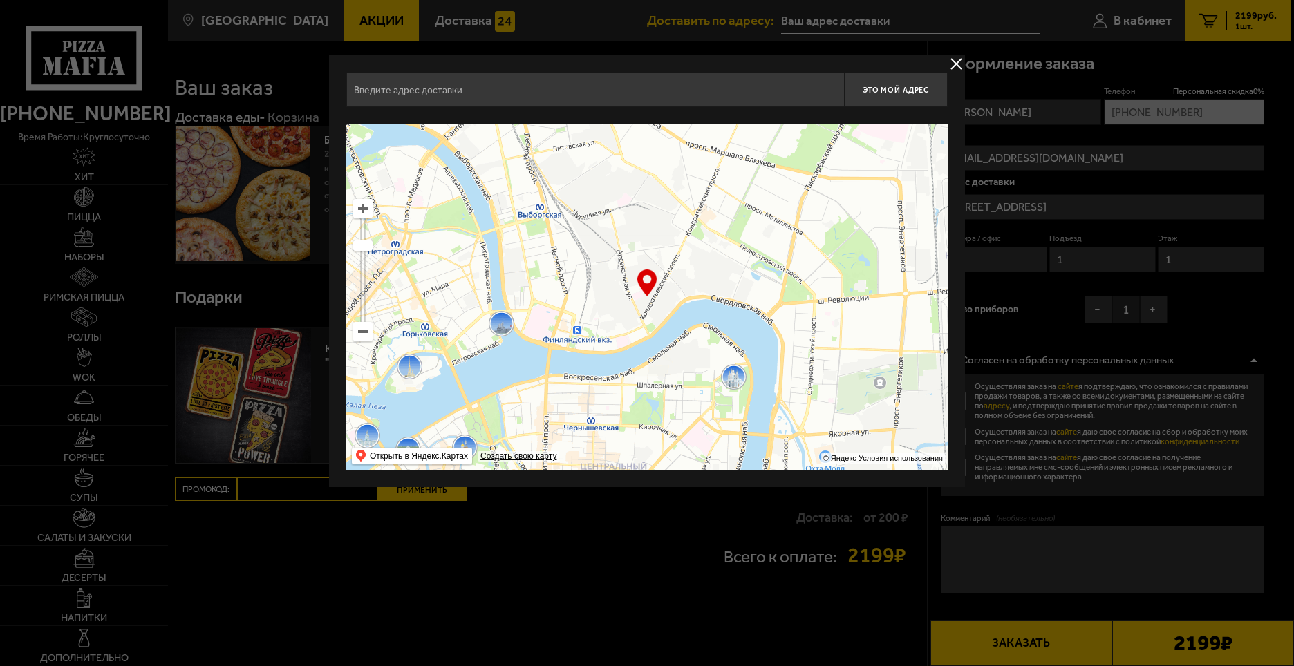
drag, startPoint x: 744, startPoint y: 275, endPoint x: 510, endPoint y: 441, distance: 286.5
click at [510, 441] on ymaps at bounding box center [646, 297] width 601 height 346
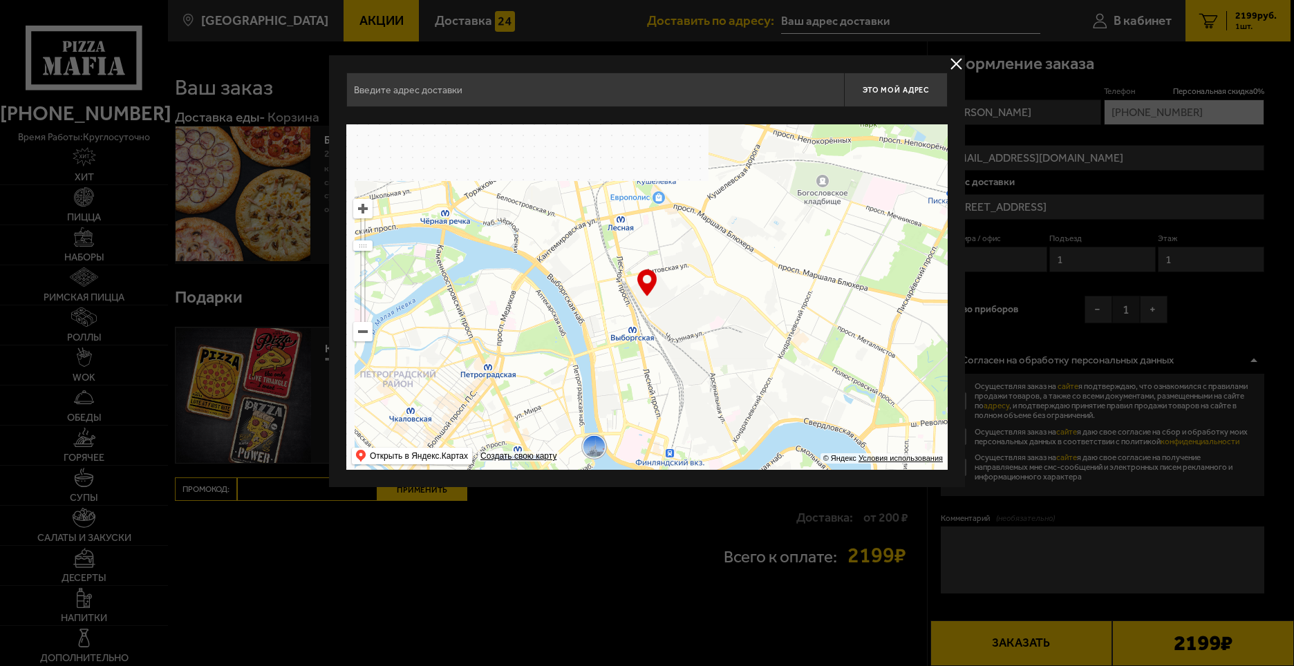
type input "Свердловская набережная, 18АД"
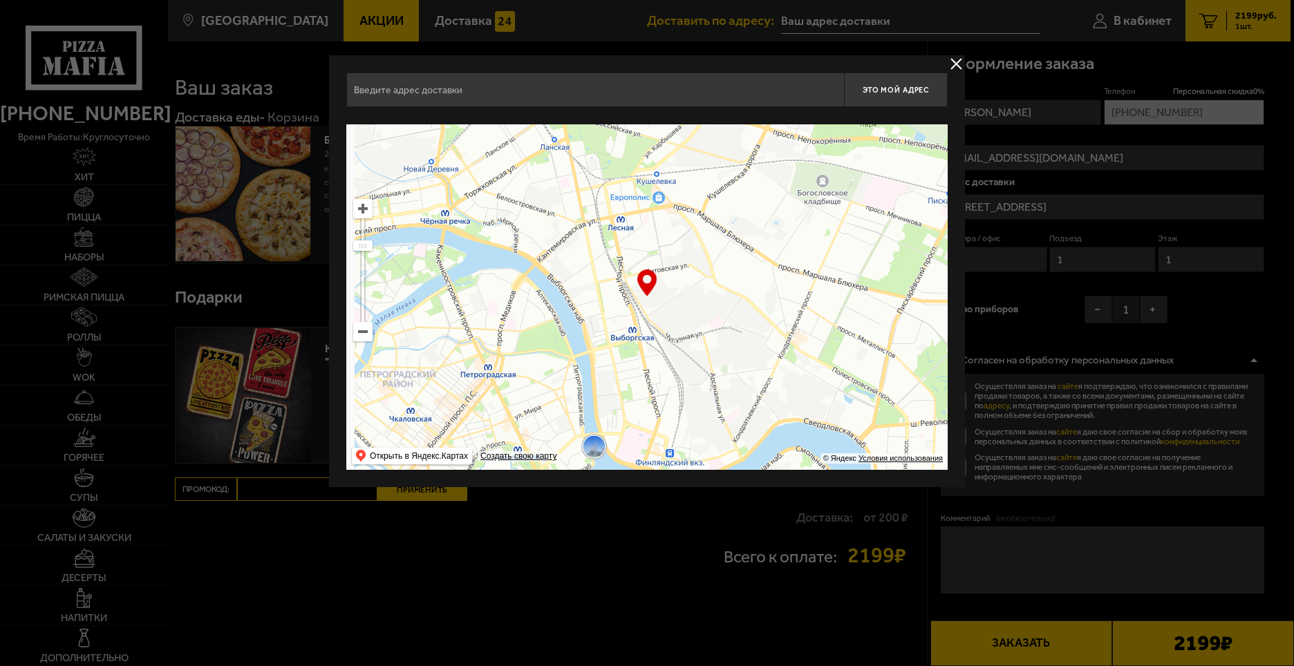
type input "Свердловская набережная, 18АД"
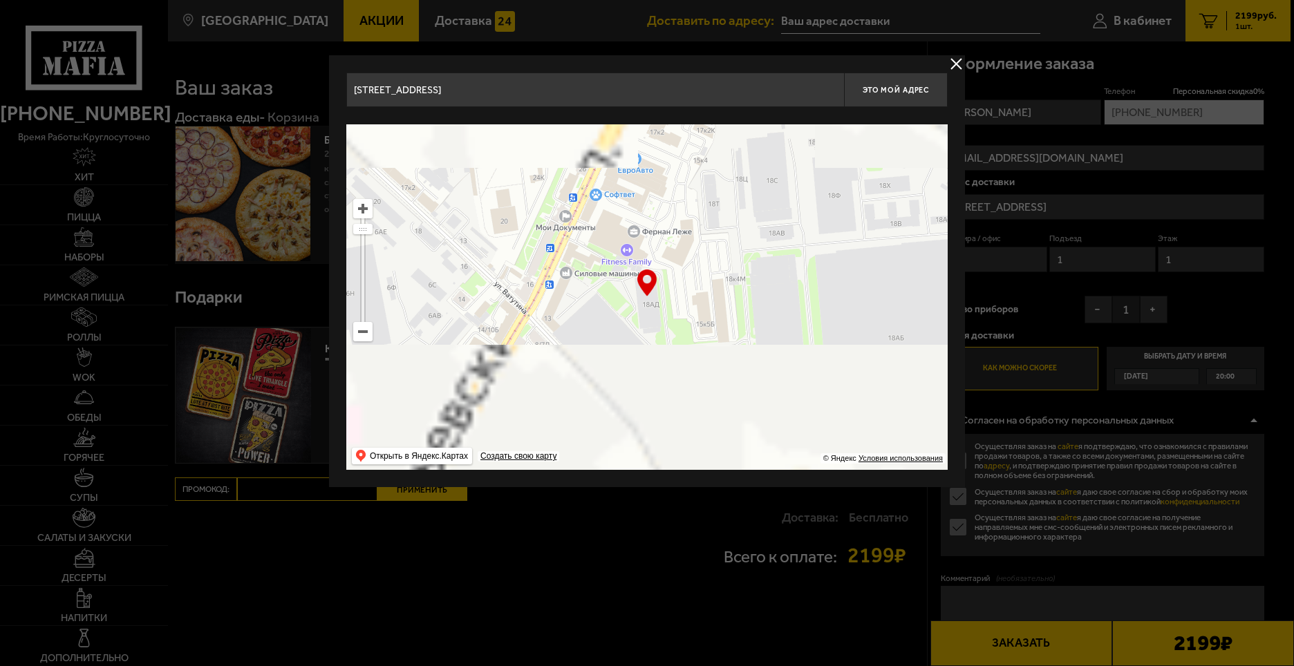
drag, startPoint x: 601, startPoint y: 347, endPoint x: 754, endPoint y: 493, distance: 211.6
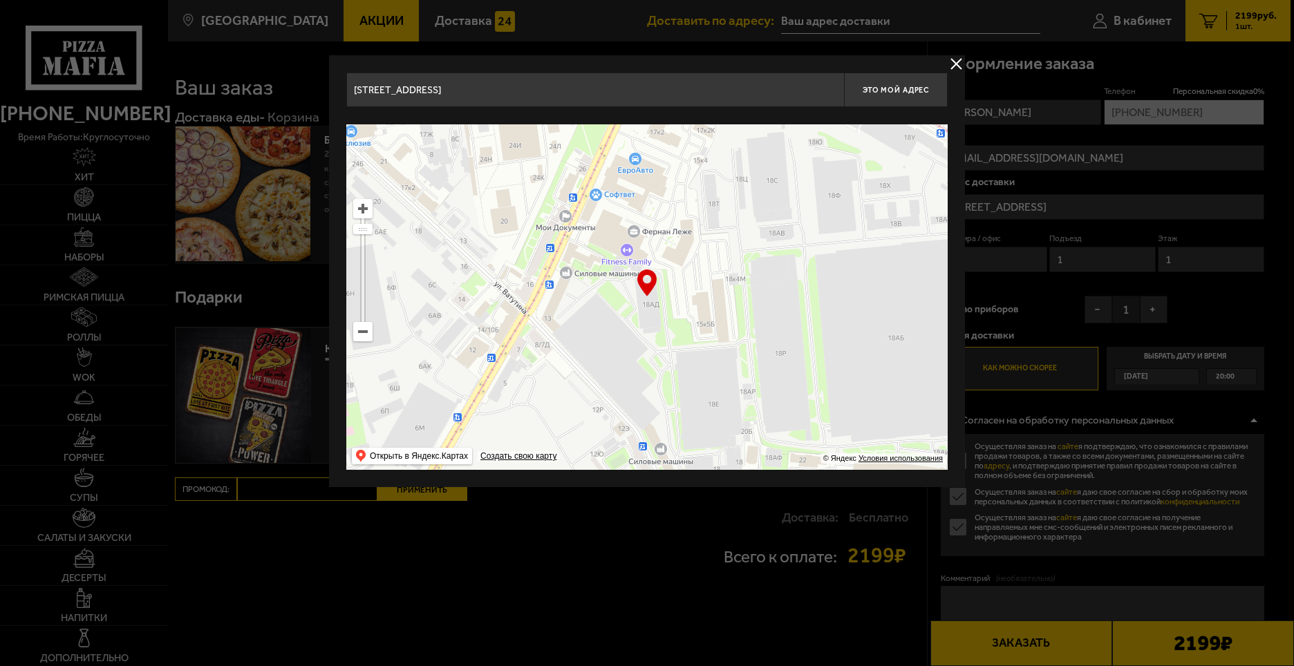
click at [754, 493] on main "Санкт-Петербург Все Акции Доставка Личный кабинет Акции Доставка Доставить по а…" at bounding box center [729, 411] width 1122 height 822
click at [362, 331] on ymaps at bounding box center [363, 332] width 18 height 18
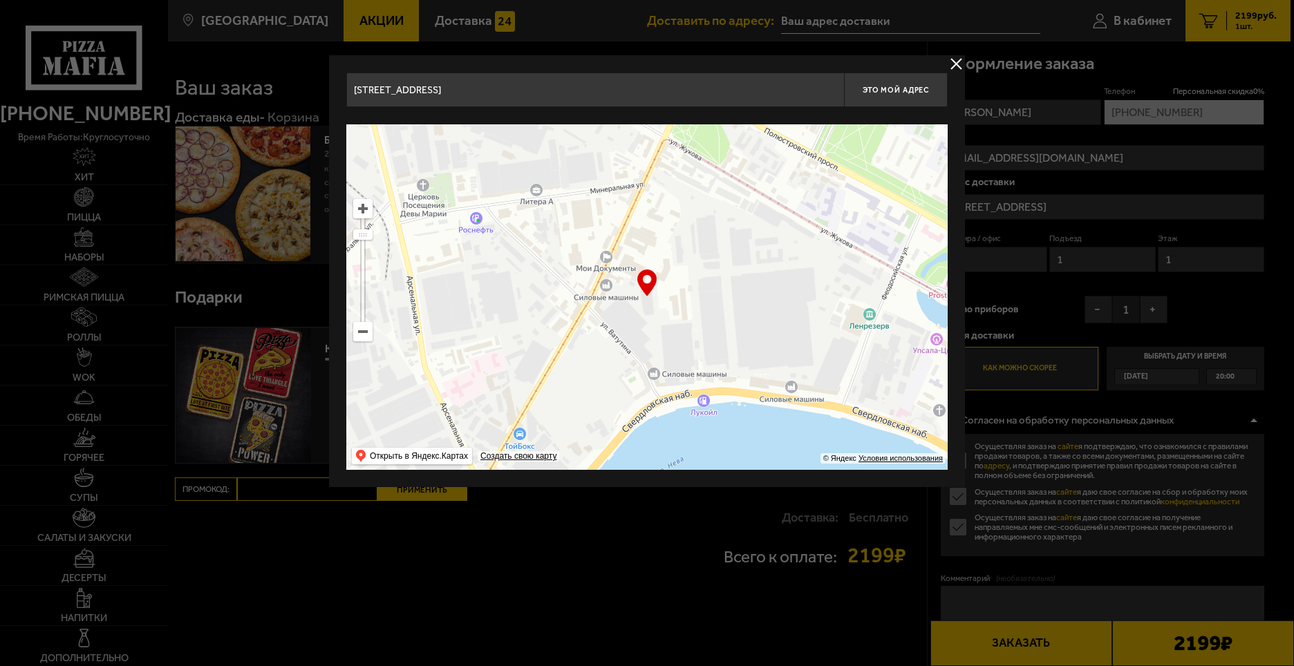
click at [362, 331] on ymaps at bounding box center [363, 332] width 18 height 18
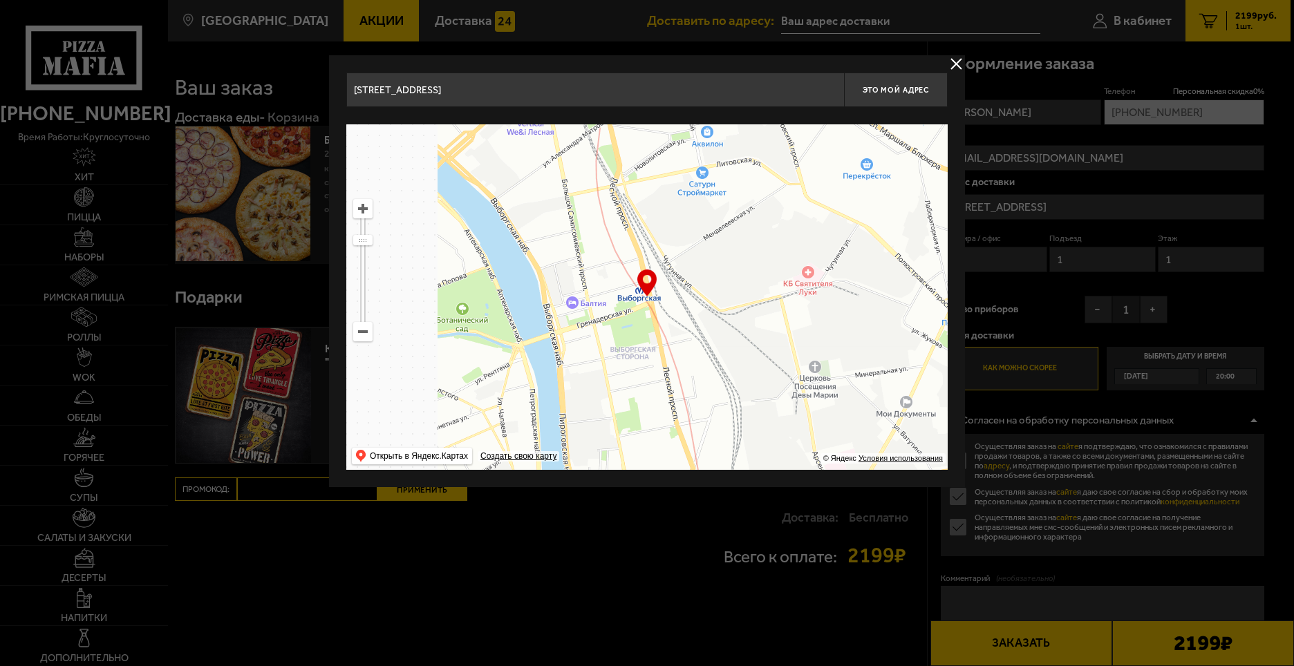
drag, startPoint x: 538, startPoint y: 411, endPoint x: 717, endPoint y: 481, distance: 191.5
click at [717, 481] on div "Свердловская набережная, 18АД Это мой адрес Найдите адрес перетащив карту … © Я…" at bounding box center [647, 271] width 636 height 432
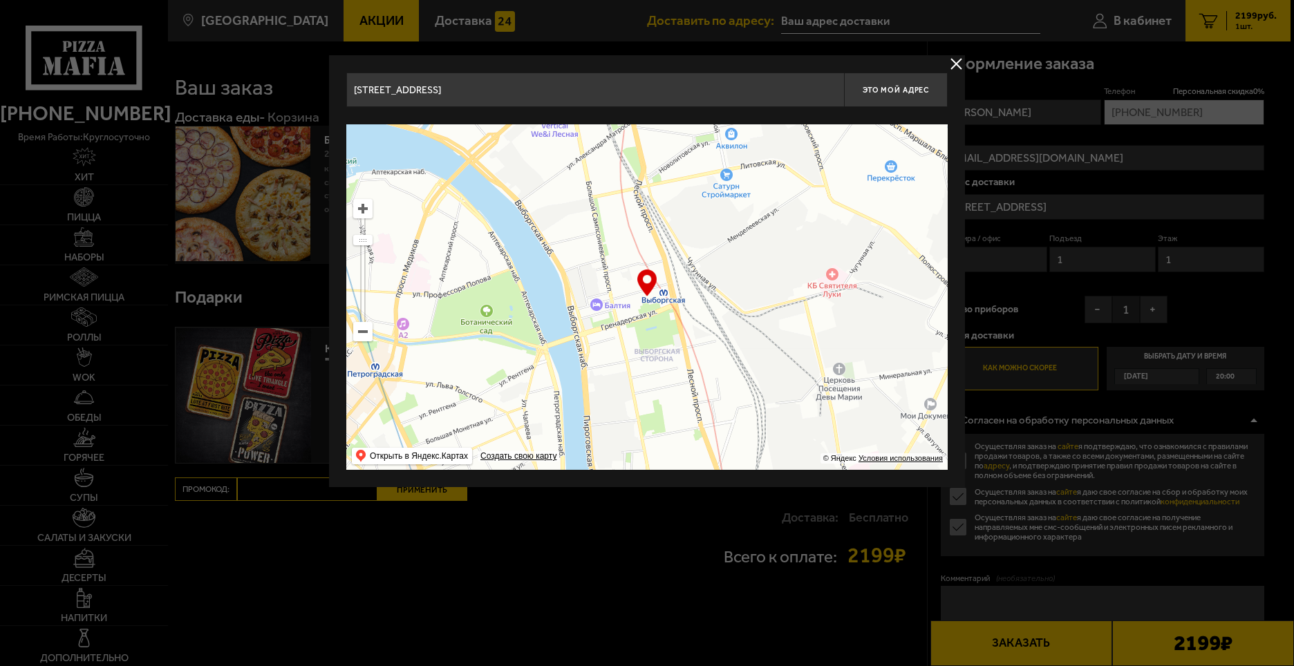
drag, startPoint x: 565, startPoint y: 340, endPoint x: 594, endPoint y: 342, distance: 28.4
click at [590, 342] on ymaps at bounding box center [646, 297] width 601 height 346
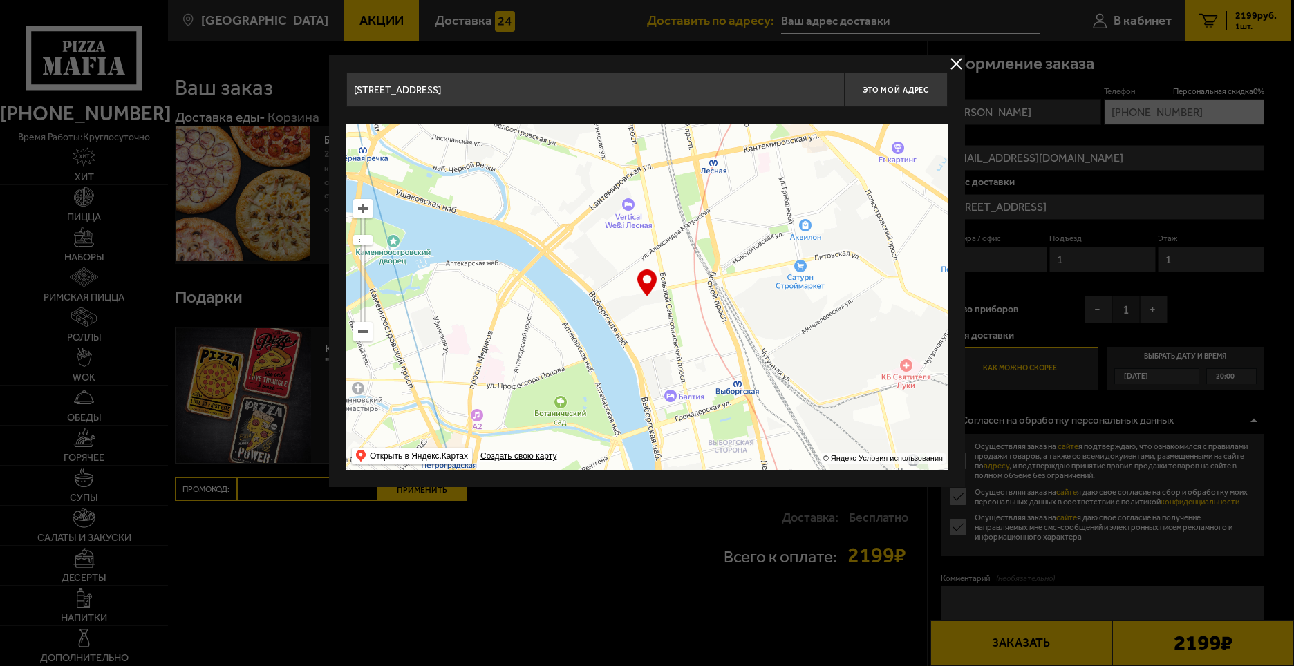
drag, startPoint x: 600, startPoint y: 333, endPoint x: 629, endPoint y: 404, distance: 76.2
click at [629, 404] on ymaps at bounding box center [646, 297] width 601 height 346
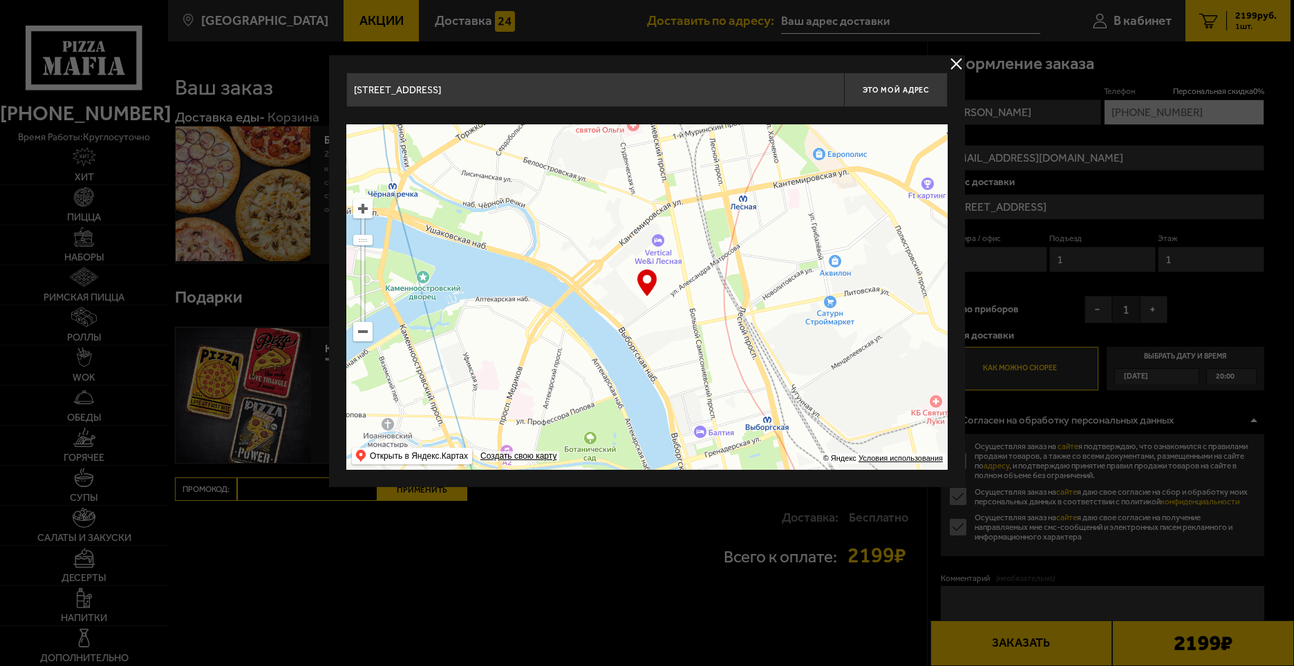
click at [575, 285] on ymaps at bounding box center [646, 297] width 601 height 346
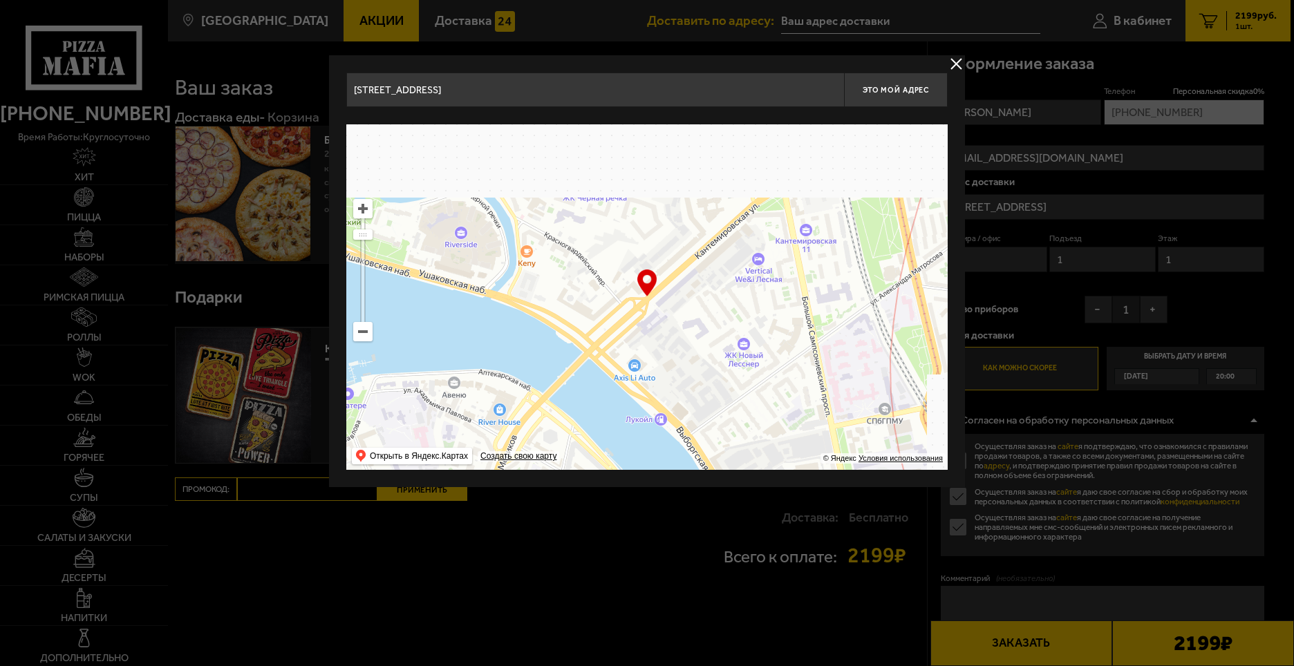
drag, startPoint x: 686, startPoint y: 293, endPoint x: 632, endPoint y: 344, distance: 74.8
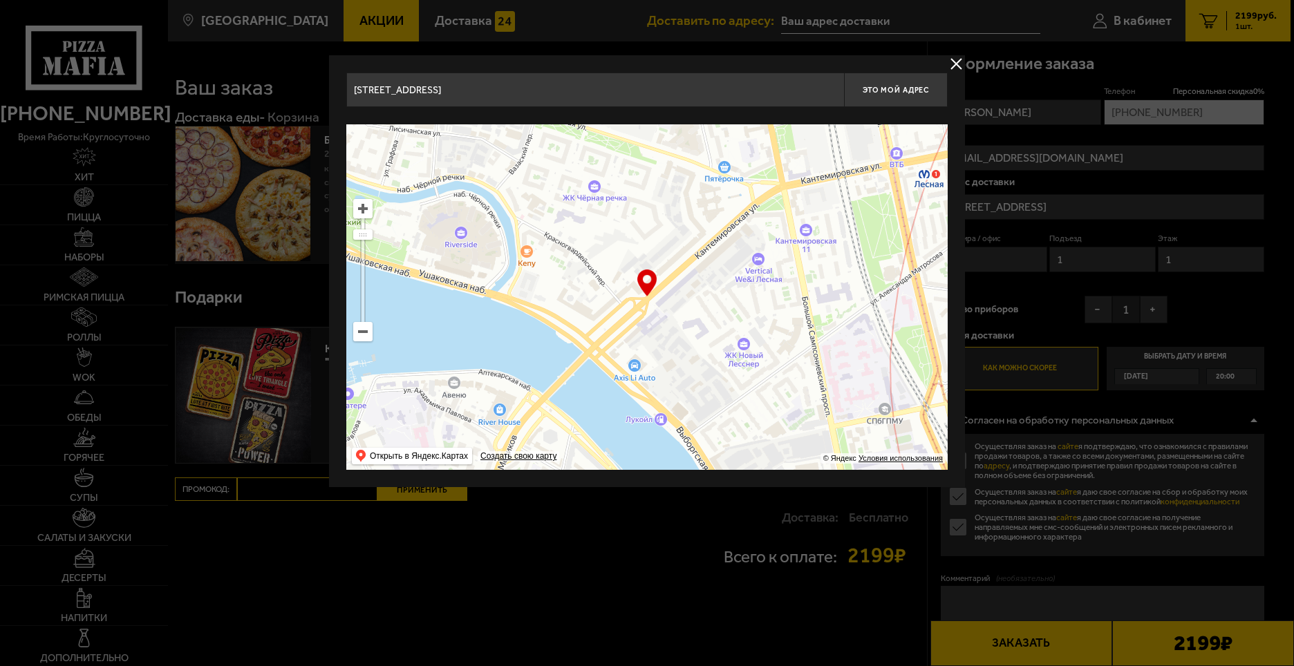
click at [632, 344] on ymaps at bounding box center [646, 297] width 601 height 346
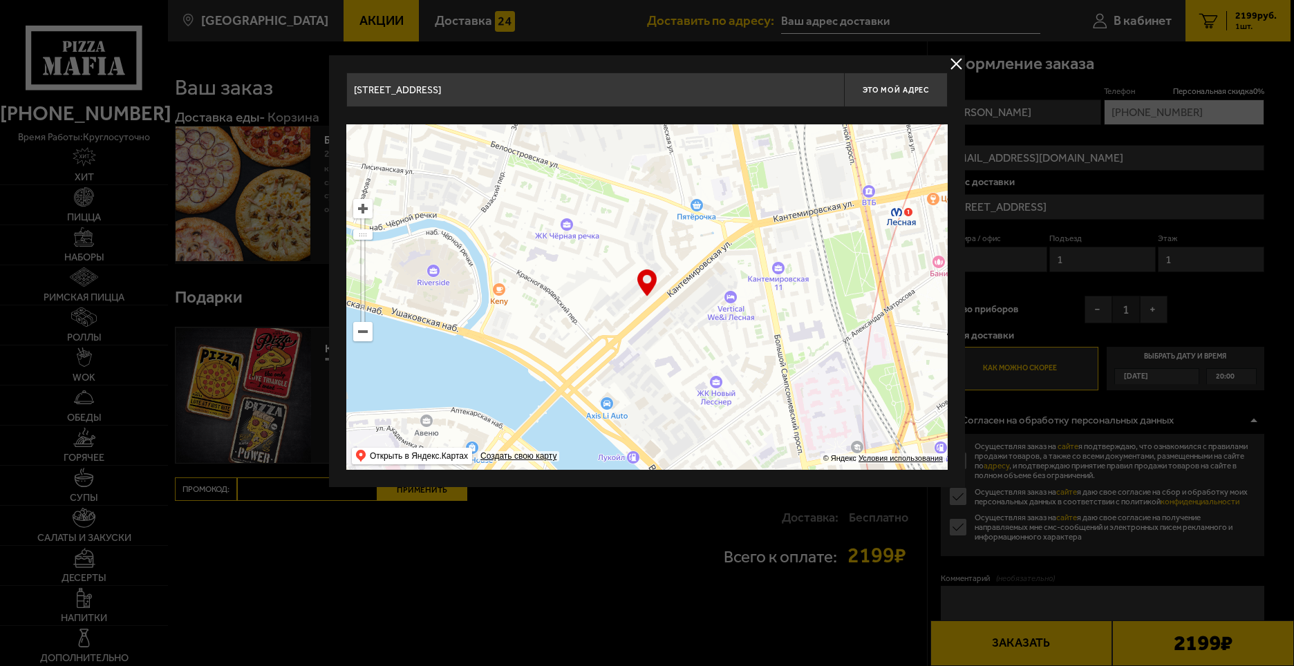
click at [644, 314] on ymaps at bounding box center [646, 297] width 601 height 346
click at [641, 323] on ymaps at bounding box center [646, 297] width 601 height 346
type input "Кантемировская улица, 8"
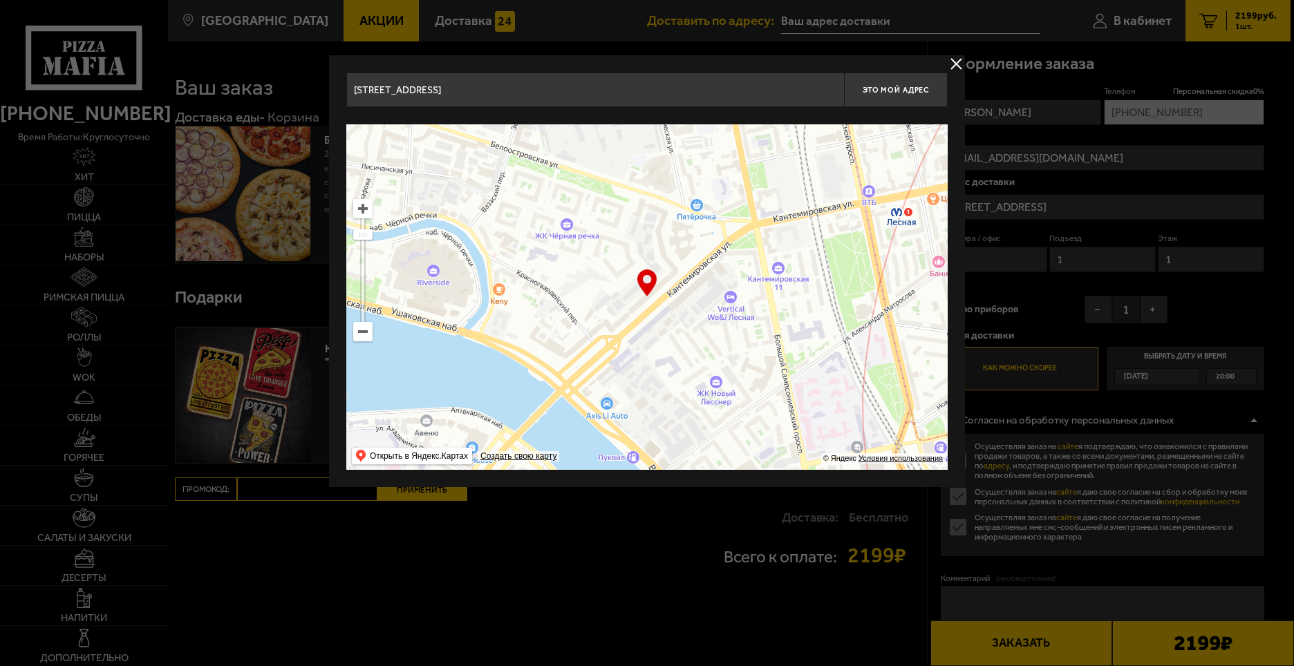
click at [649, 352] on ymaps at bounding box center [646, 297] width 601 height 346
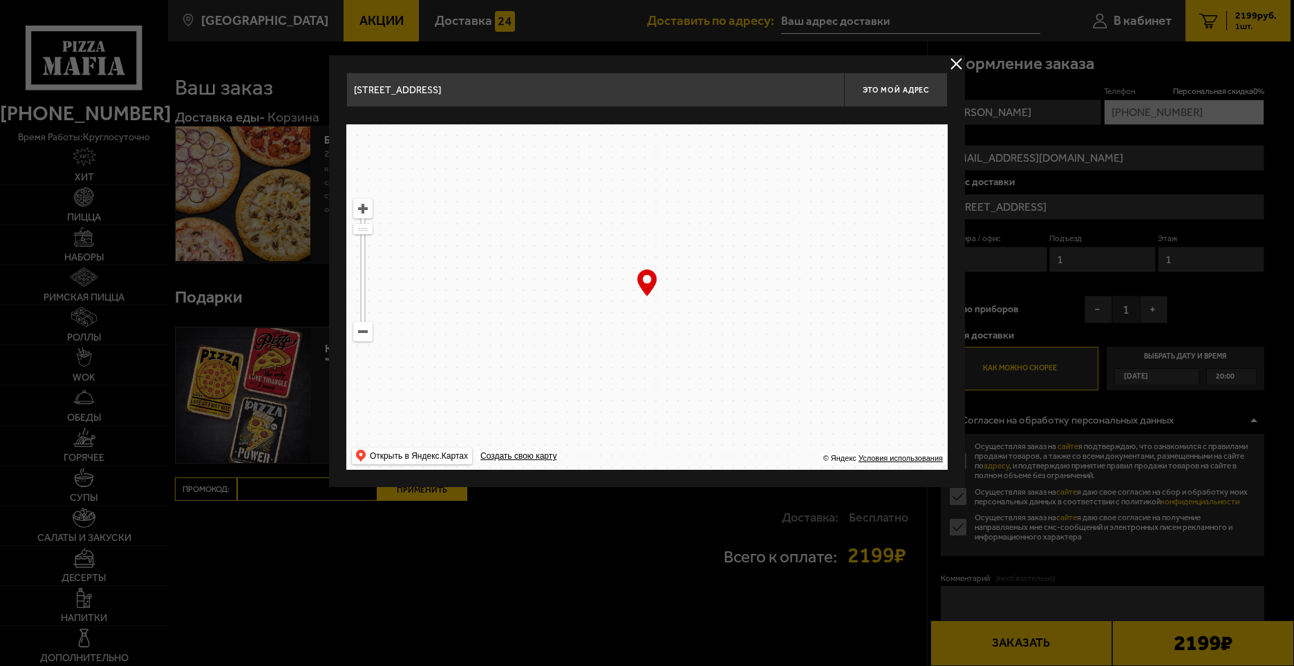
drag, startPoint x: 677, startPoint y: 295, endPoint x: 650, endPoint y: 370, distance: 80.0
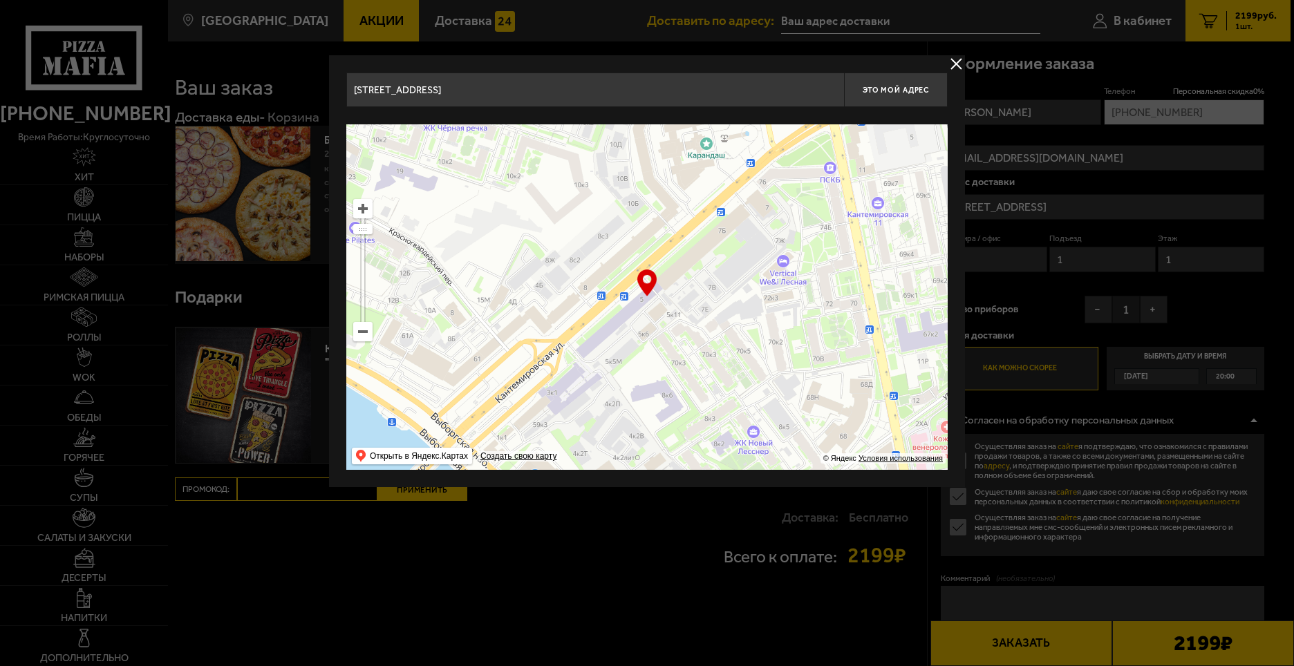
click at [650, 370] on ymaps at bounding box center [646, 297] width 601 height 346
type input "Кантемировская улица, 5"
click at [675, 265] on ymaps at bounding box center [646, 297] width 601 height 346
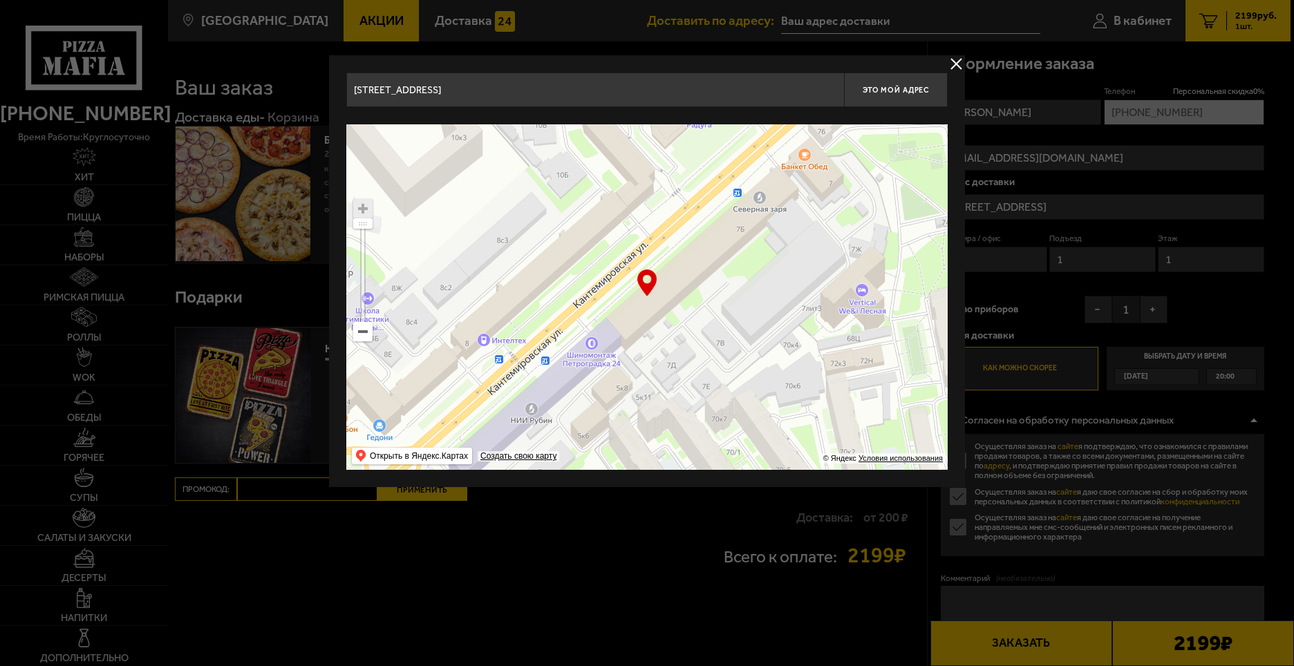
type input "[STREET_ADDRESS]"
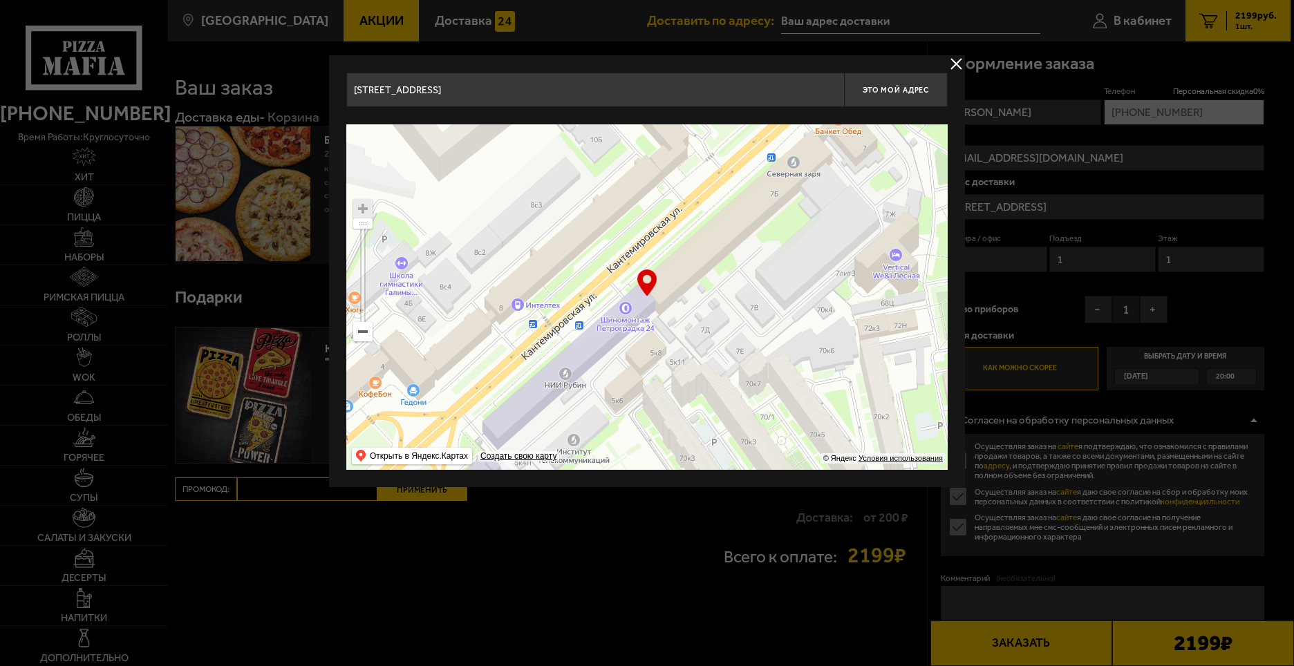
type input "Кантемировская улица, 5"
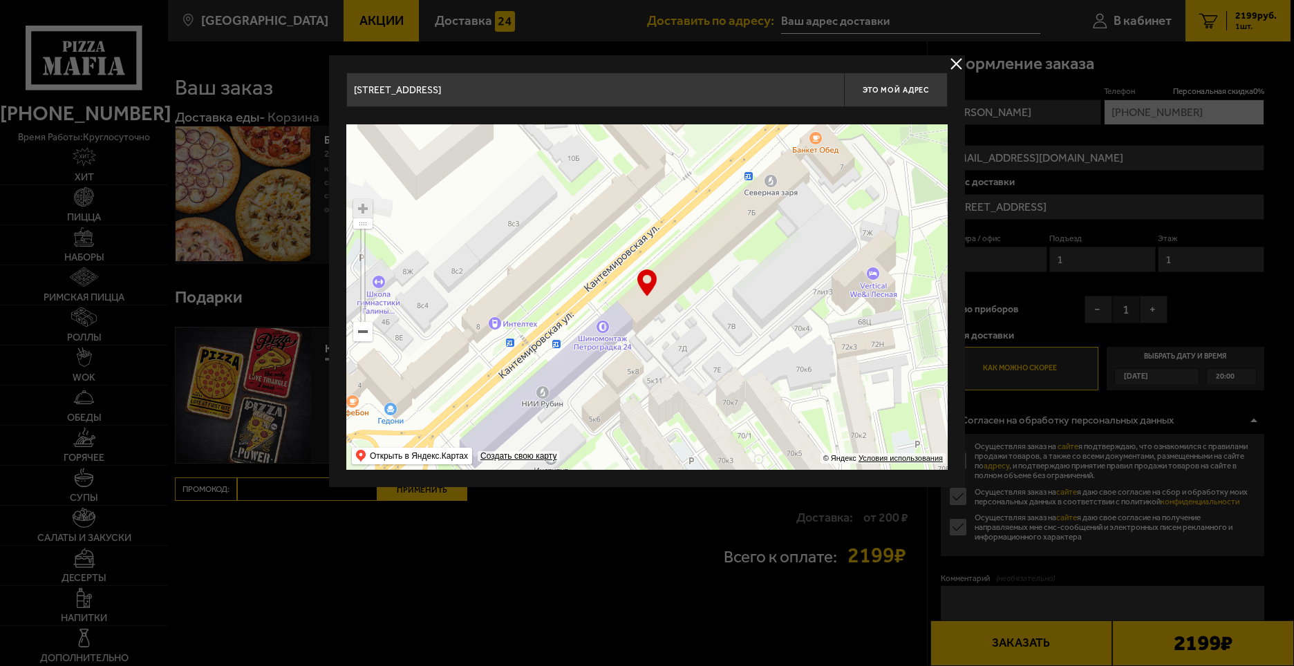
type input "[STREET_ADDRESS]"
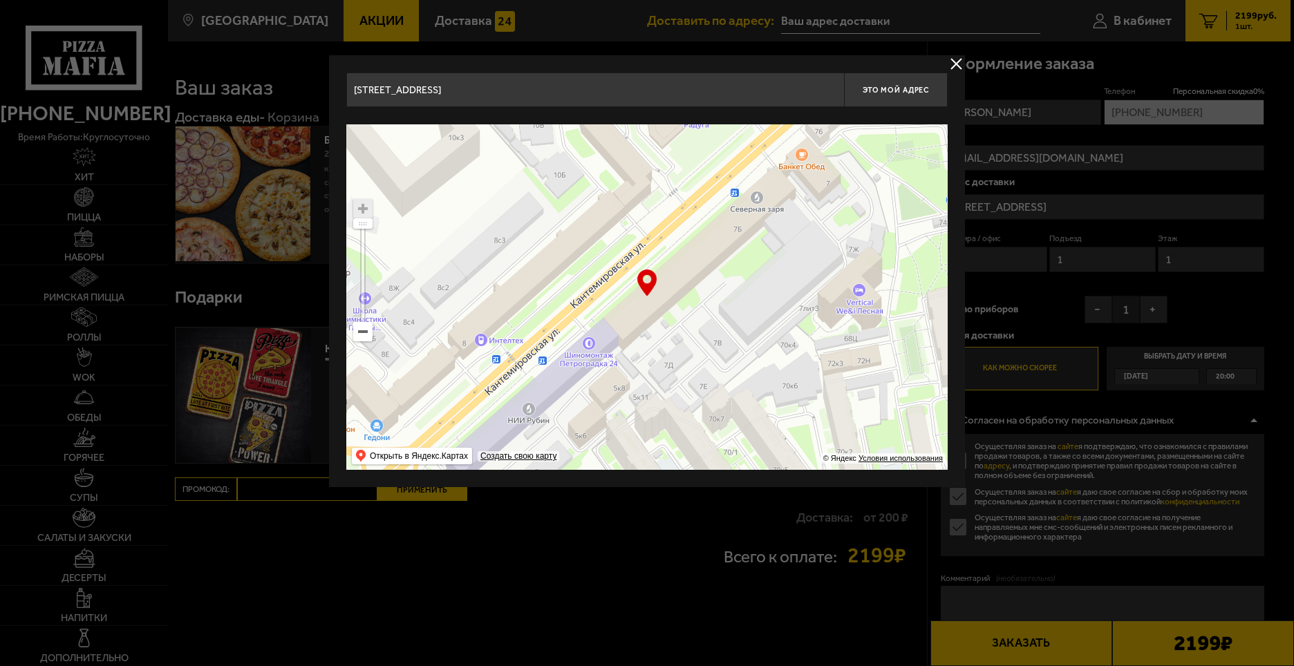
drag, startPoint x: 669, startPoint y: 375, endPoint x: 659, endPoint y: 377, distance: 9.9
click at [659, 377] on ymaps at bounding box center [646, 297] width 601 height 346
click at [648, 310] on ymaps at bounding box center [646, 297] width 601 height 346
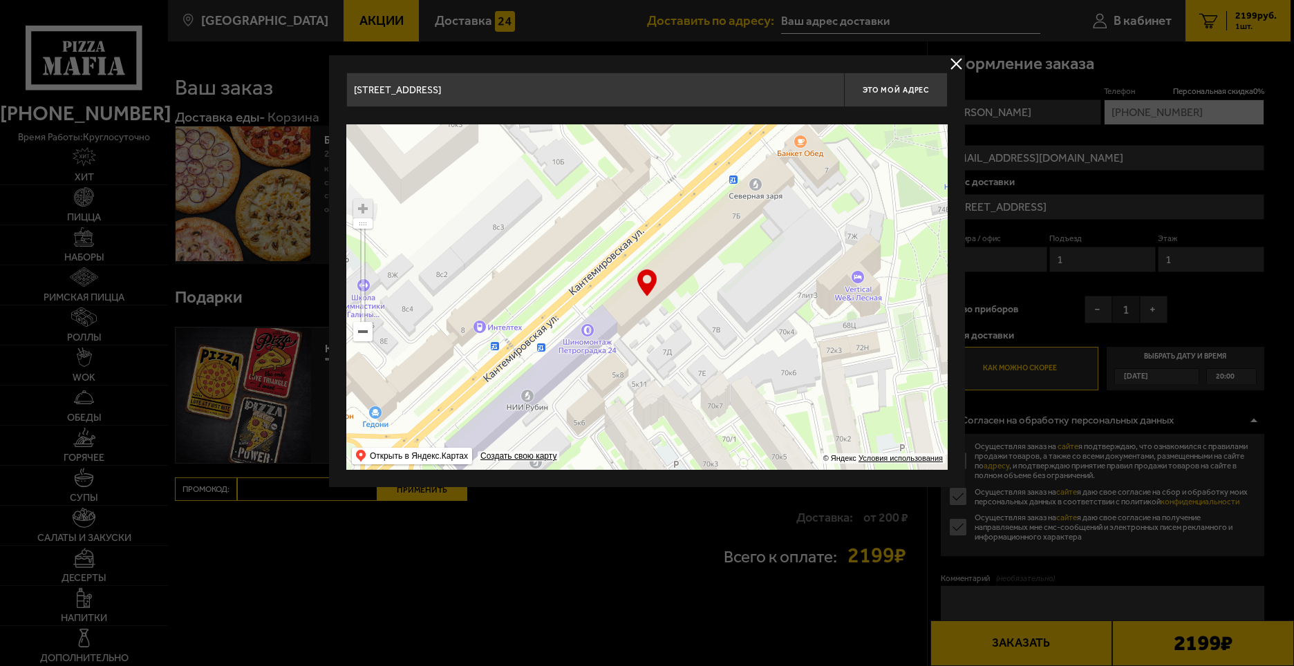
click at [644, 283] on div "… © Яндекс Условия использования Открыть в Яндекс.Картах Создать свою карту" at bounding box center [646, 297] width 601 height 346
click at [885, 86] on span "Это мой адрес" at bounding box center [896, 90] width 66 height 9
type input "[STREET_ADDRESS]"
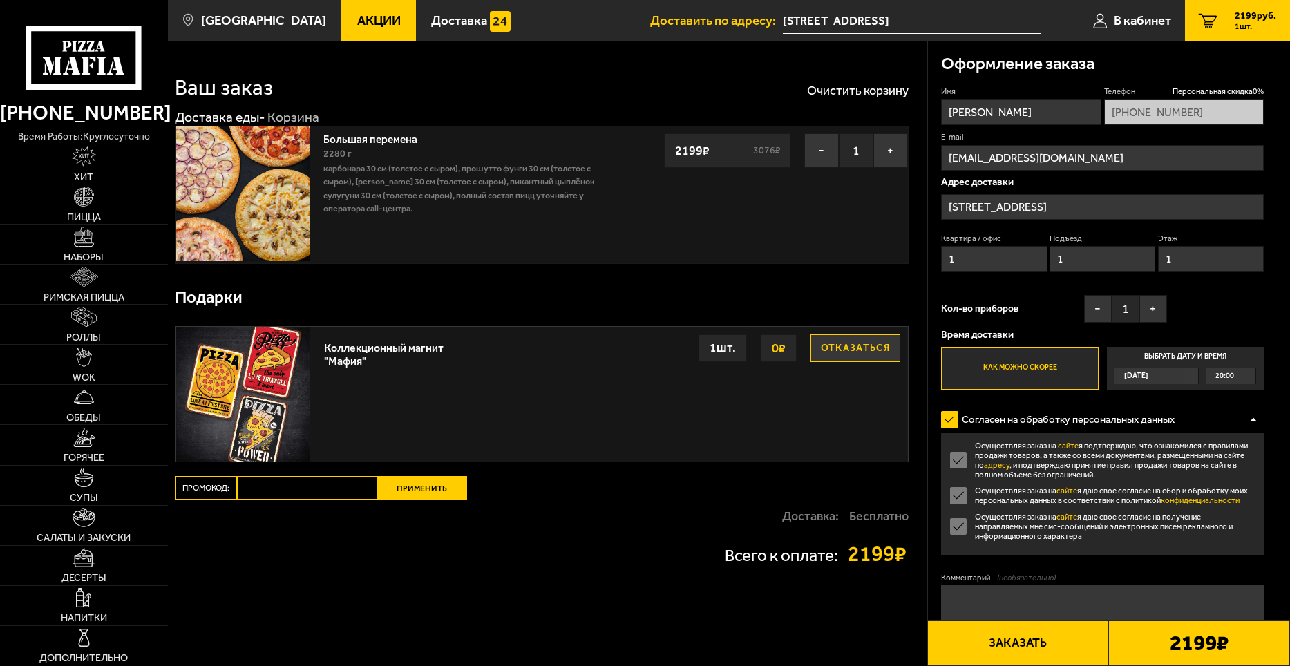
click at [1162, 372] on div "Сегодня" at bounding box center [1150, 375] width 70 height 15
click at [0, 0] on input "Выбрать дату и время Сегодня 20:00" at bounding box center [0, 0] width 0 height 0
click at [1185, 374] on div "Сегодня" at bounding box center [1150, 375] width 70 height 15
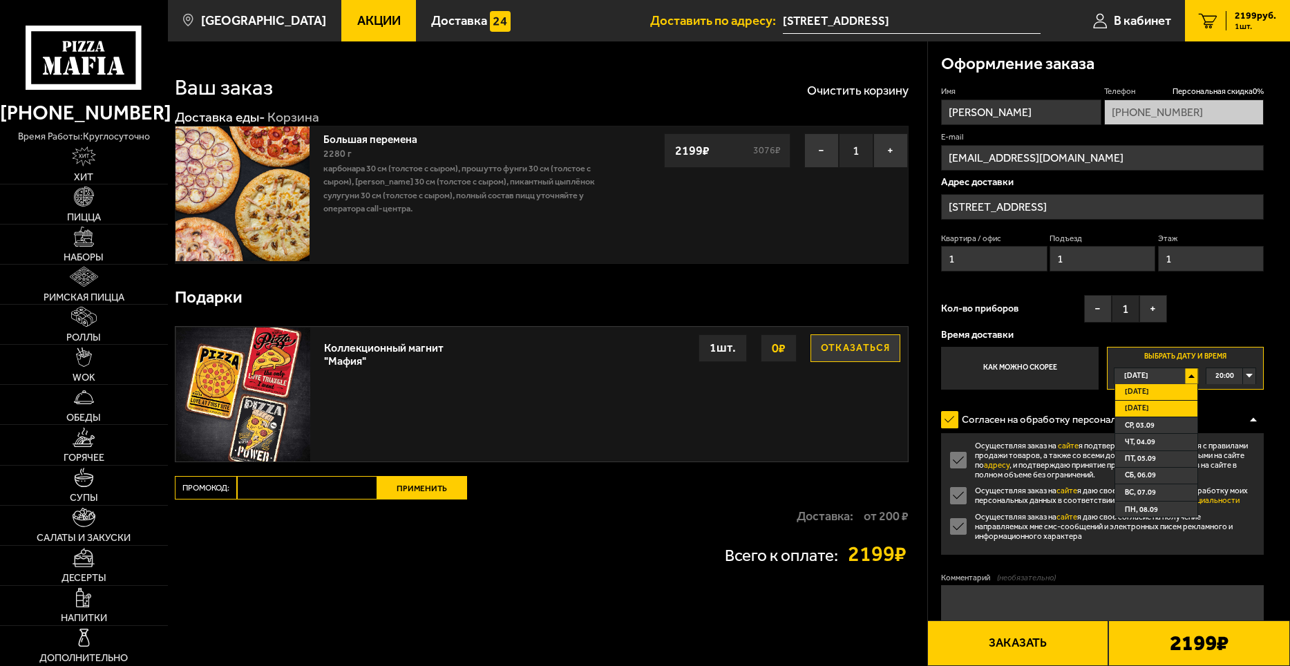
click at [1168, 406] on li "Завтра" at bounding box center [1156, 409] width 82 height 17
click at [1249, 375] on div "00:00" at bounding box center [1231, 375] width 49 height 15
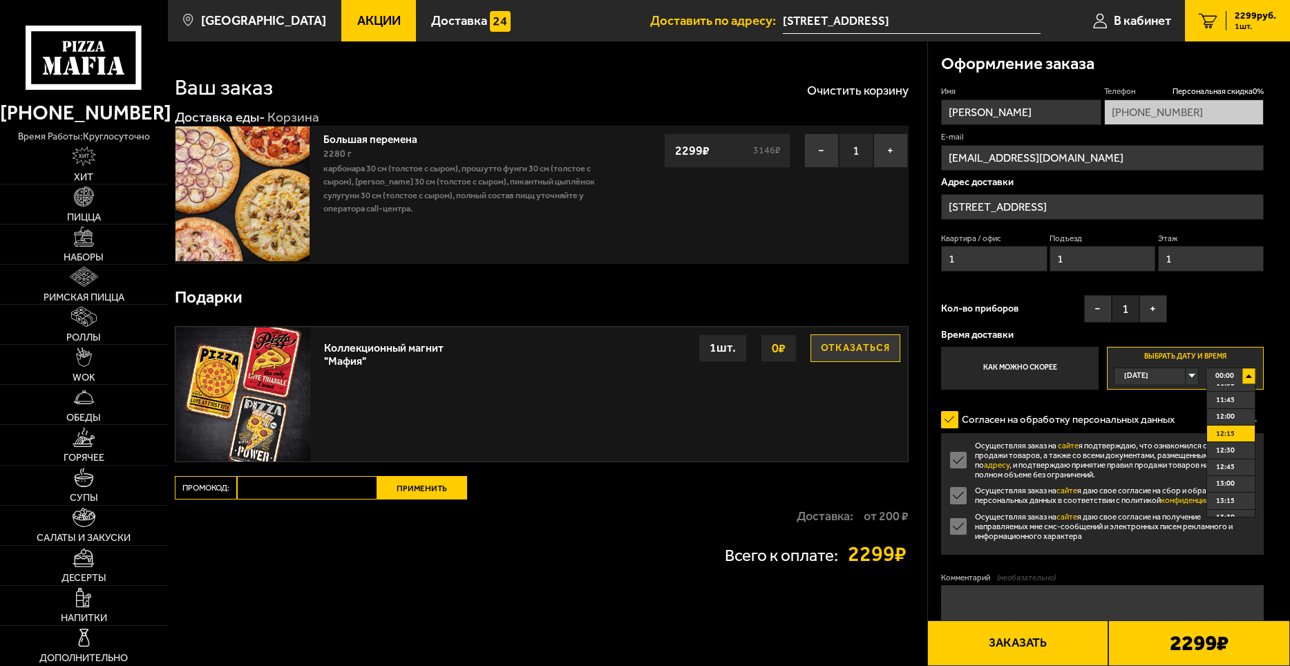
scroll to position [760, 0]
click at [1236, 440] on li "12:00" at bounding box center [1231, 438] width 48 height 17
click at [1244, 369] on div "12:00" at bounding box center [1231, 375] width 49 height 15
click at [1235, 489] on li "12:45" at bounding box center [1231, 488] width 48 height 17
click at [887, 518] on strong "от 200 ₽" at bounding box center [886, 516] width 45 height 12
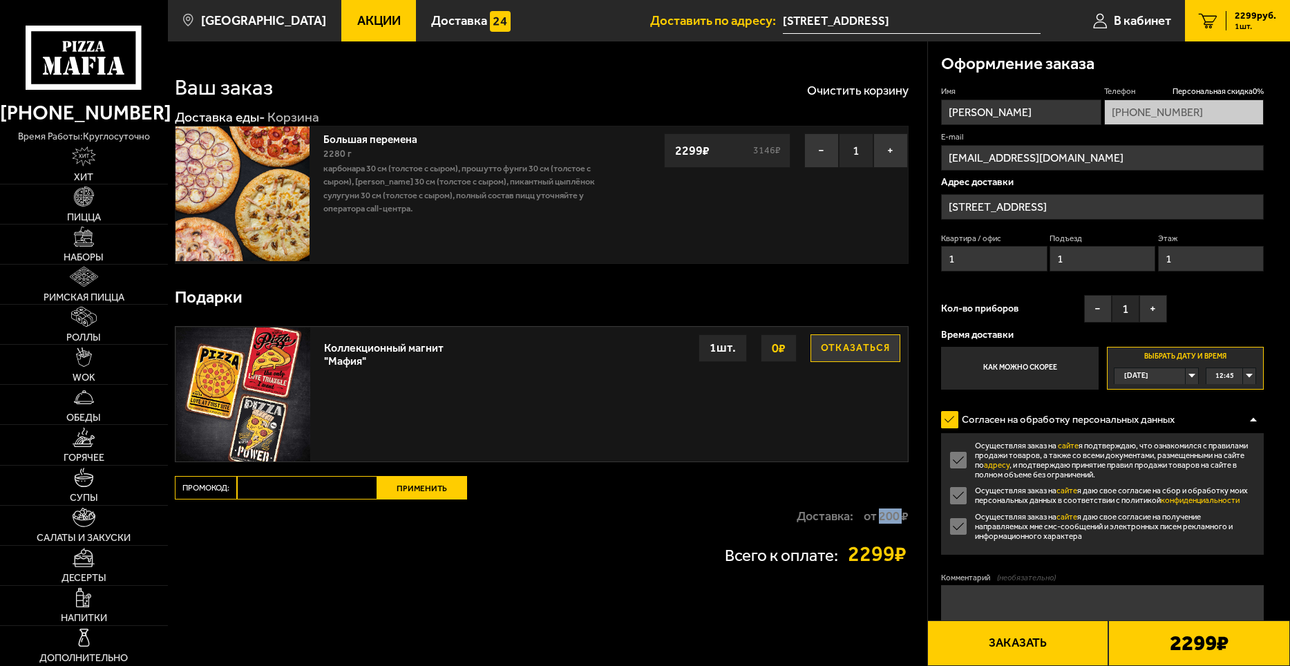
click at [887, 518] on strong "от 200 ₽" at bounding box center [886, 516] width 45 height 12
click at [961, 523] on label "Осуществляя заказ на сайте я даю свое согласие на получение направляемых мне см…" at bounding box center [1102, 526] width 323 height 29
click at [0, 0] on input "Осуществляя заказ на сайте я даю свое согласие на получение направляемых мне см…" at bounding box center [0, 0] width 0 height 0
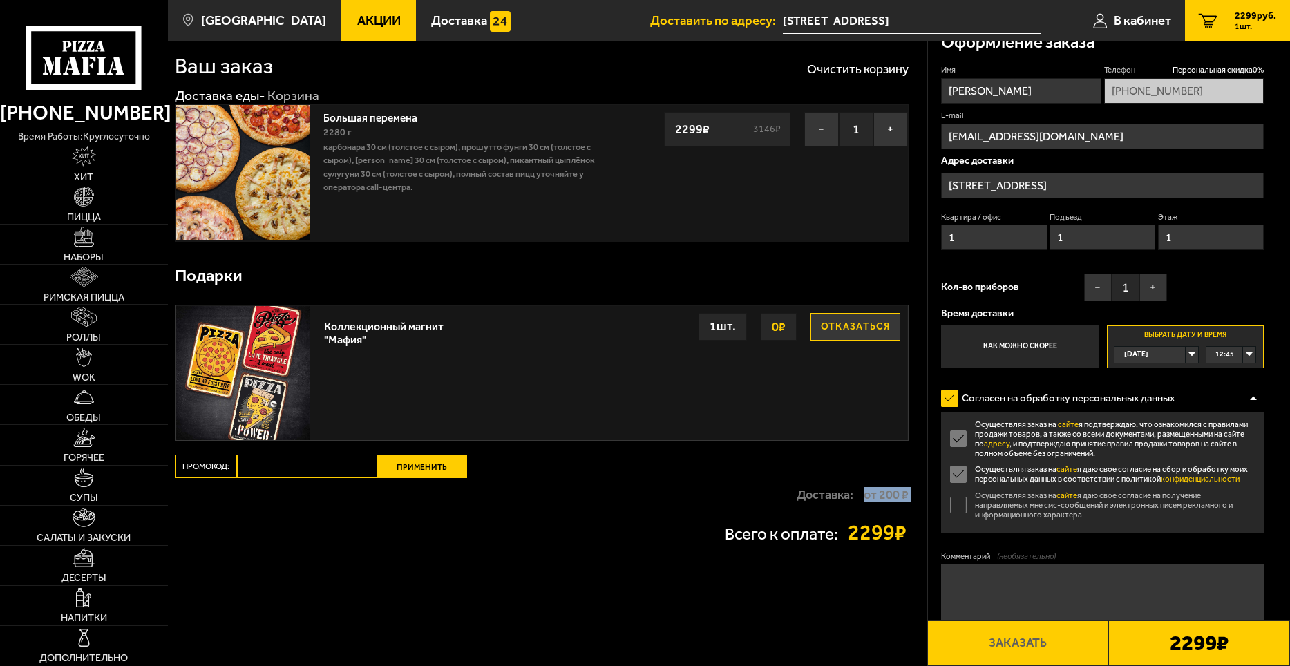
scroll to position [0, 0]
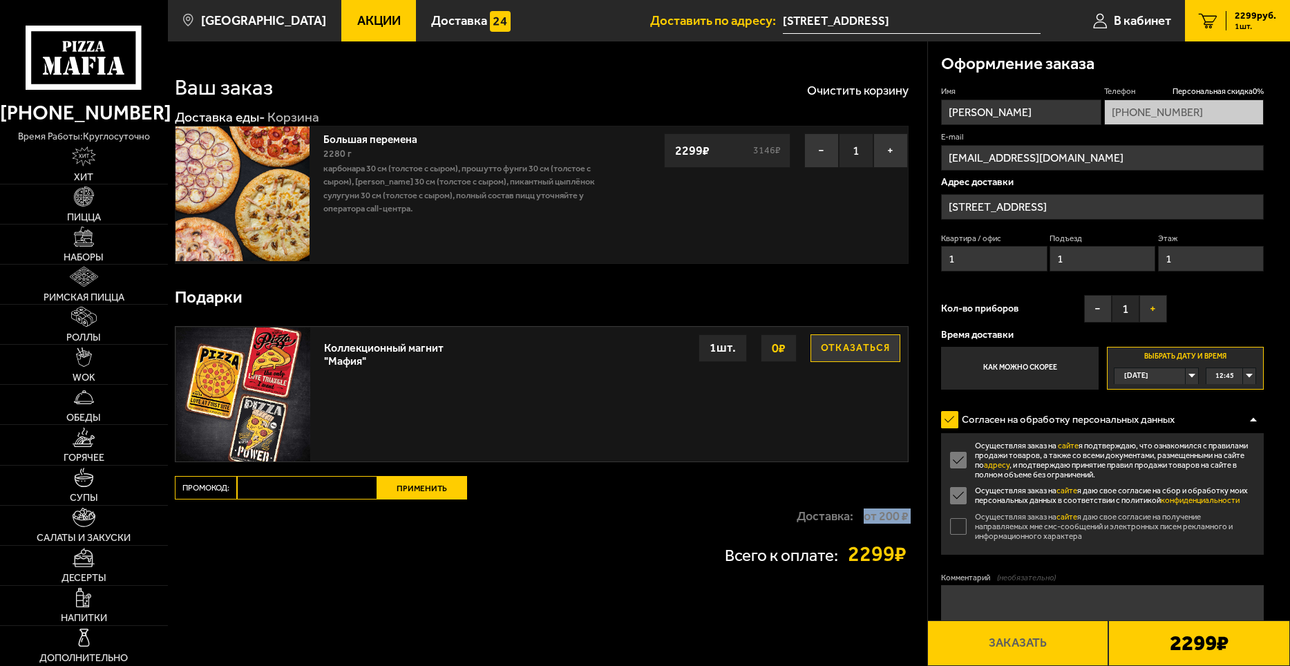
click at [1154, 309] on button "+" at bounding box center [1154, 309] width 28 height 28
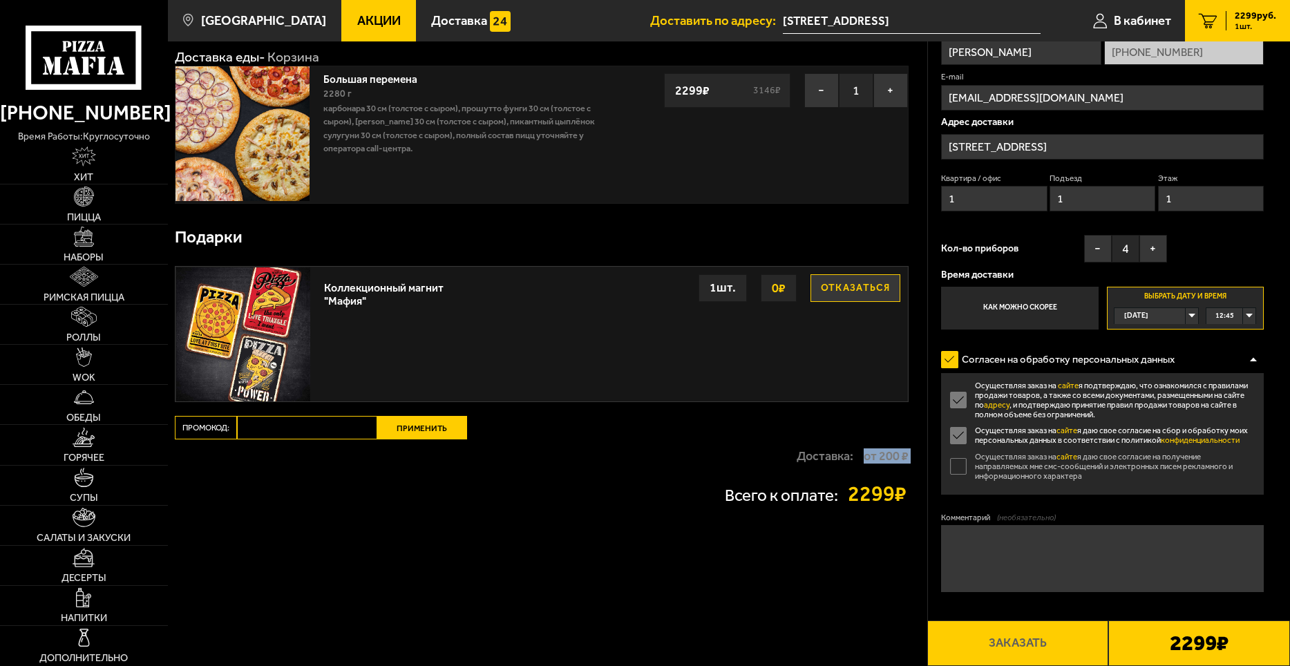
scroll to position [156, 0]
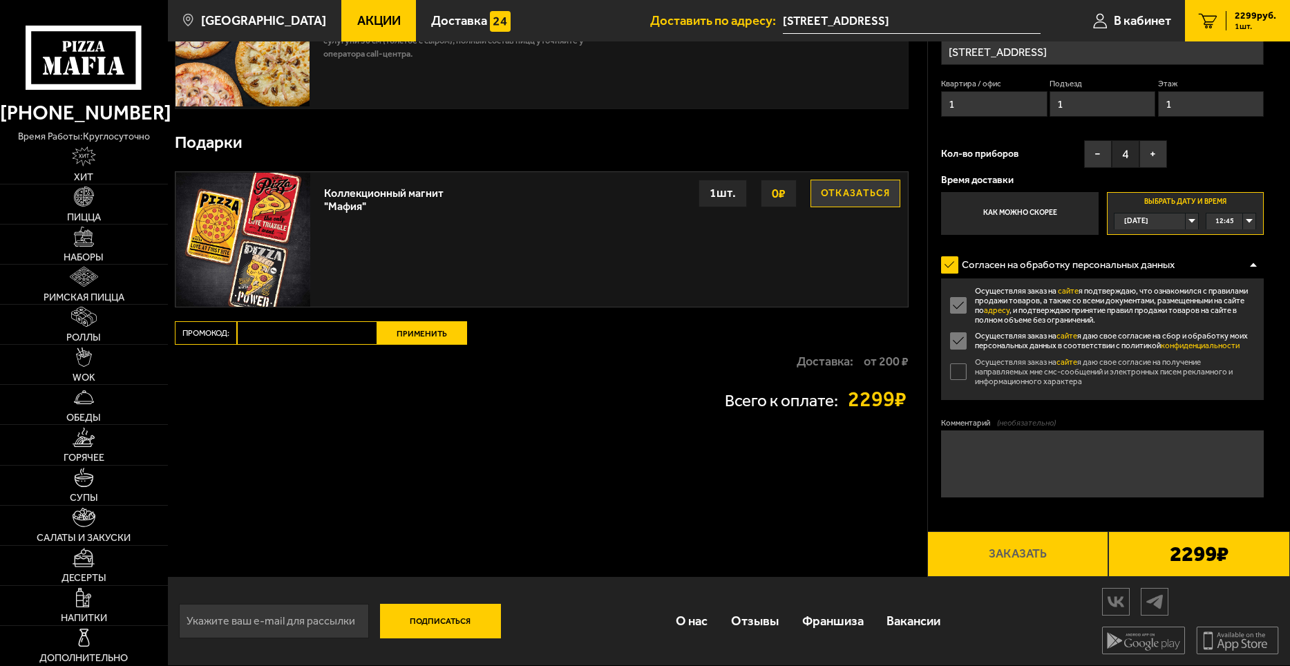
click at [1184, 560] on b "2299 ₽" at bounding box center [1199, 553] width 59 height 21
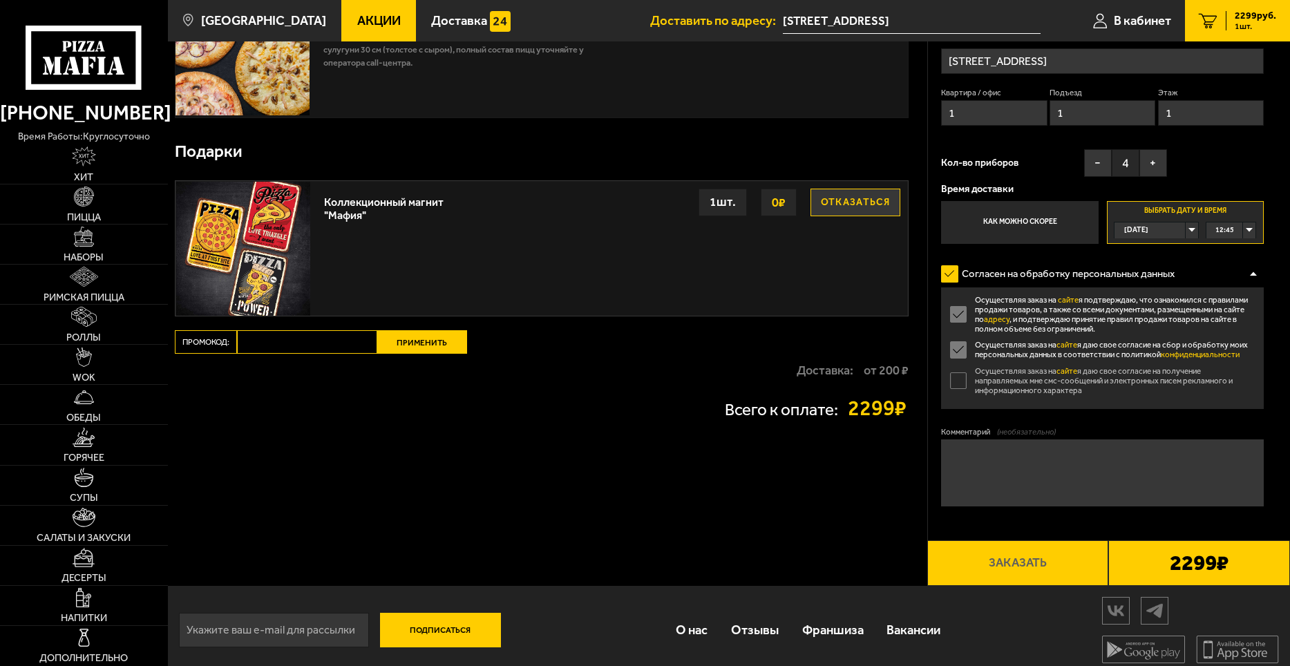
scroll to position [0, 0]
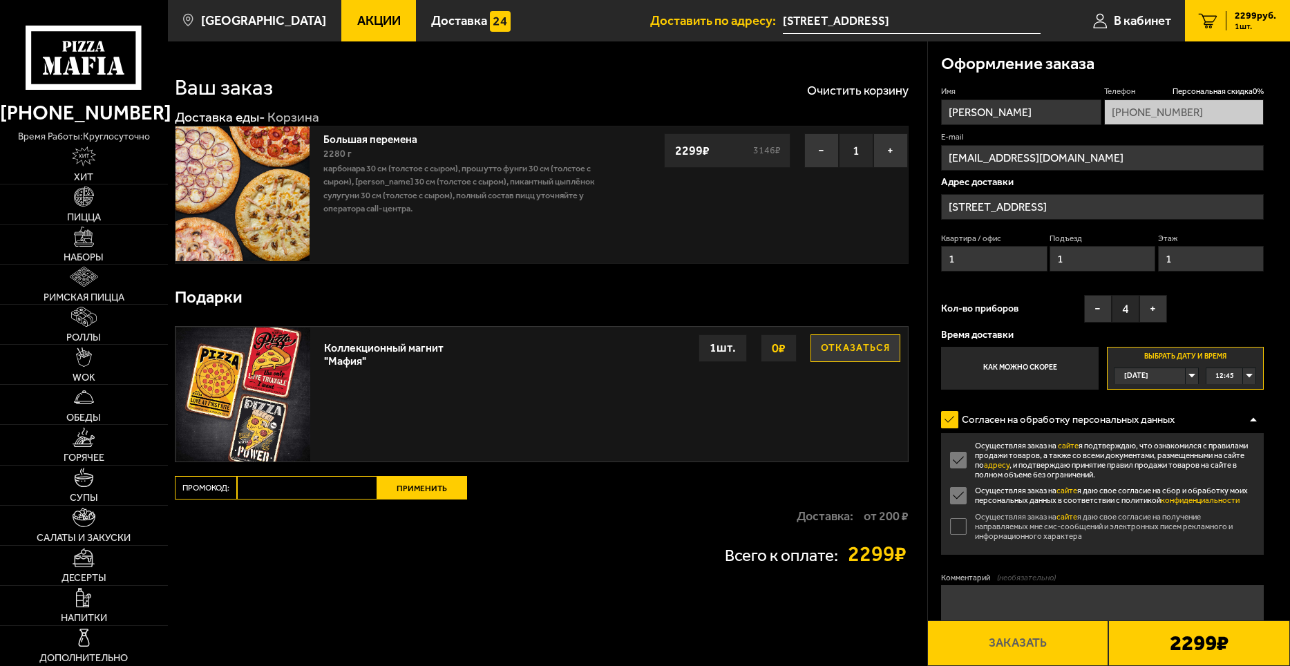
click at [1190, 632] on b "2299 ₽" at bounding box center [1199, 642] width 59 height 21
click at [1189, 632] on b "2299 ₽" at bounding box center [1199, 642] width 59 height 21
click at [1187, 632] on b "2299 ₽" at bounding box center [1199, 642] width 59 height 21
click at [624, 560] on div "Всего к оплате: 2299 ₽" at bounding box center [542, 553] width 734 height 21
click at [860, 349] on button "Отказаться" at bounding box center [856, 348] width 90 height 28
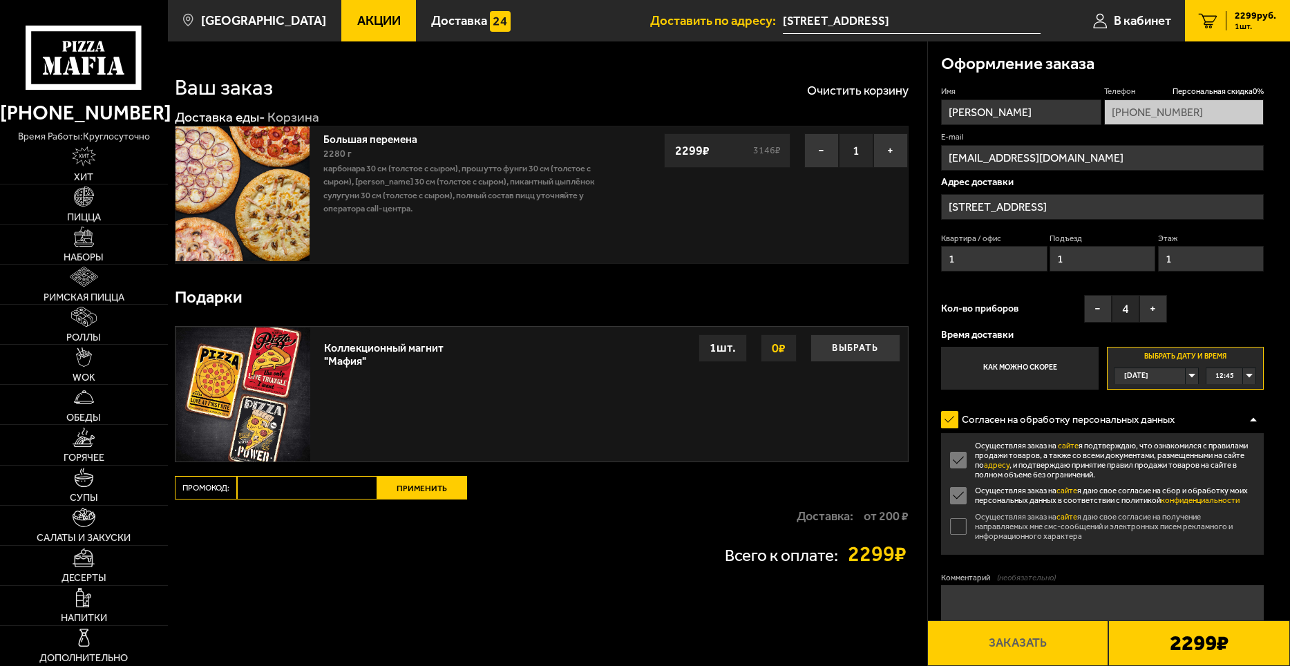
click at [290, 481] on input "Промокод:" at bounding box center [307, 487] width 140 height 23
paste input "START14"
type input "START14"
click at [404, 487] on button "Применить" at bounding box center [422, 487] width 90 height 23
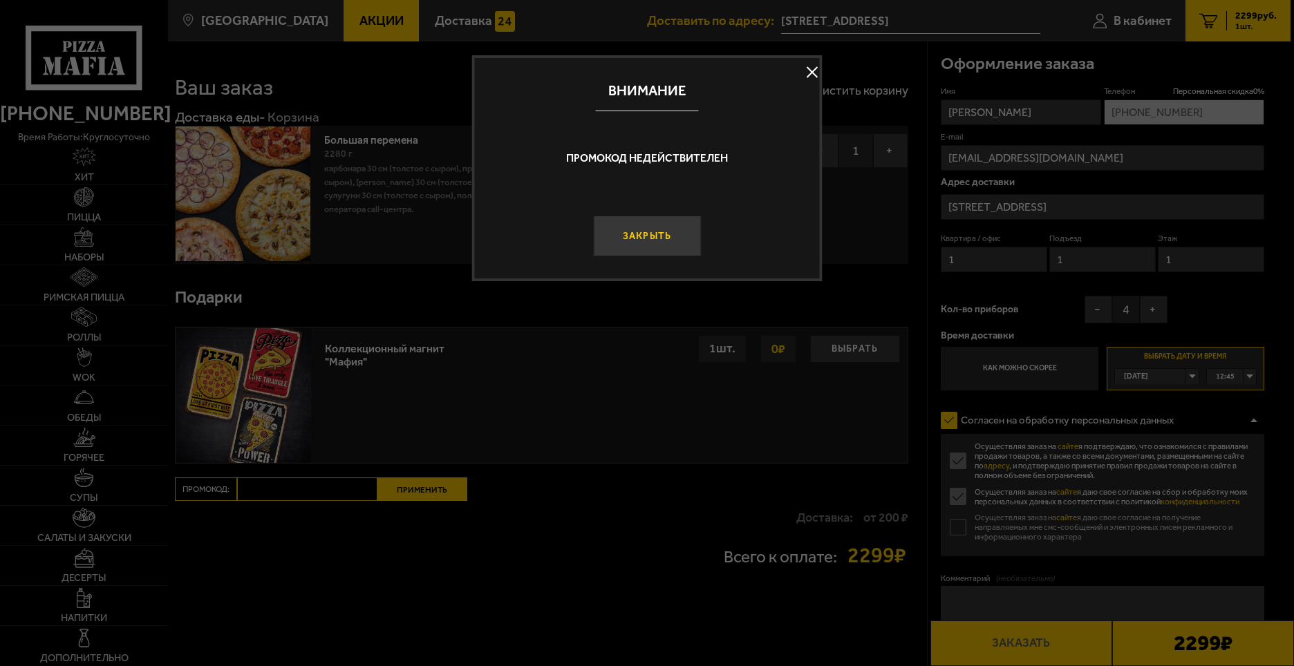
click at [686, 241] on button "Закрыть" at bounding box center [647, 236] width 108 height 41
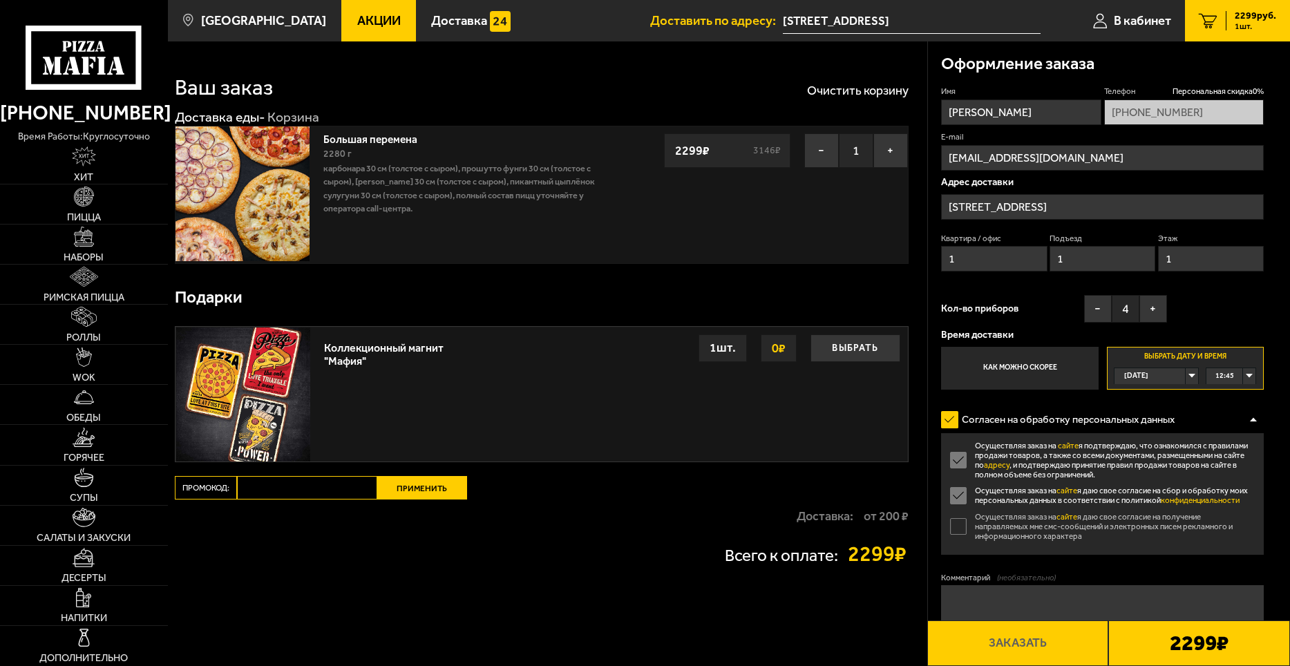
click at [289, 478] on input "Промокод:" at bounding box center [307, 487] width 140 height 23
paste input "Apple"
type input "Apple"
click at [409, 490] on button "Применить" at bounding box center [422, 487] width 90 height 23
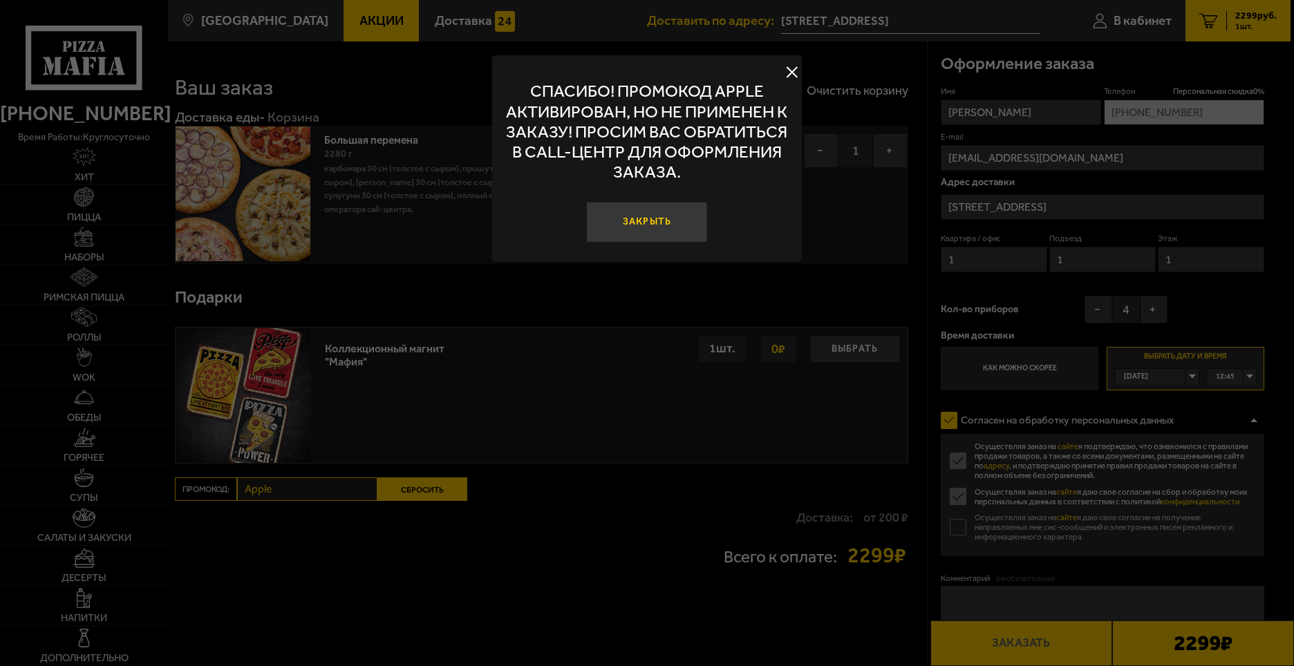
click at [654, 220] on button "Закрыть" at bounding box center [647, 222] width 122 height 41
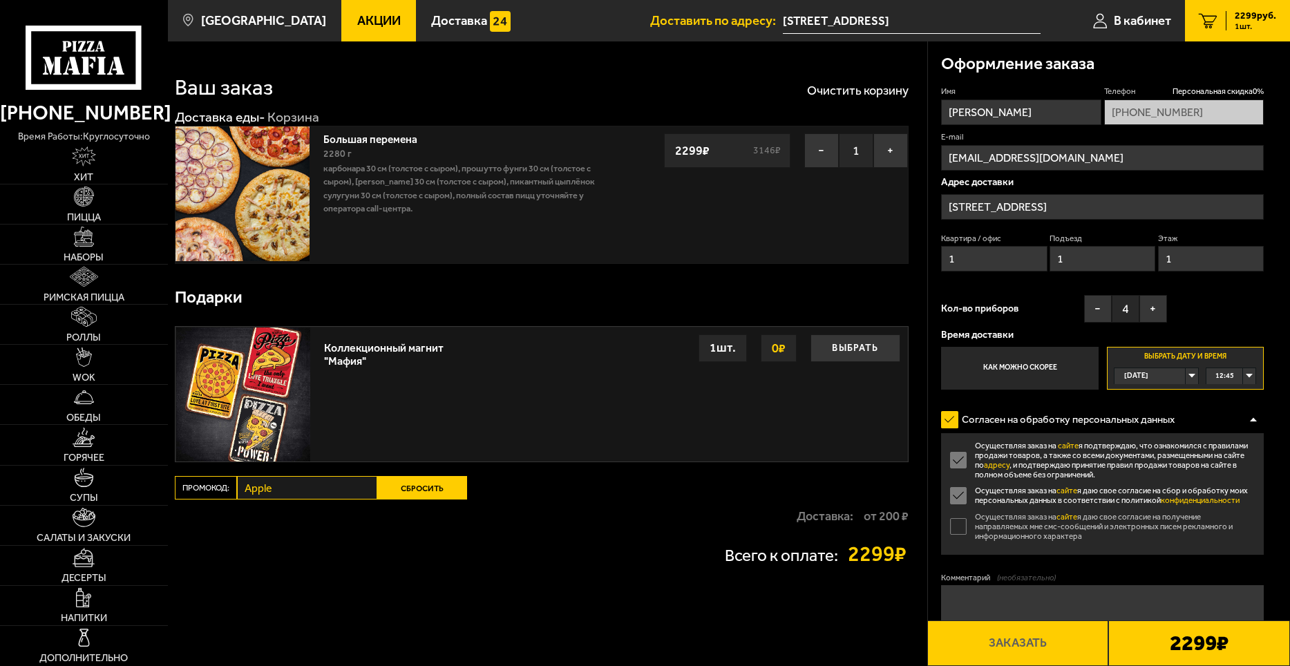
click at [1003, 605] on textarea "Комментарий (необязательно)" at bounding box center [1102, 618] width 323 height 67
type textarea "П"
click at [1210, 650] on b "2299 ₽" at bounding box center [1199, 642] width 59 height 21
click at [1228, 113] on input "+7 (905) 250-68-88" at bounding box center [1184, 113] width 160 height 26
click at [1245, 19] on span "2299 руб." at bounding box center [1255, 16] width 41 height 10
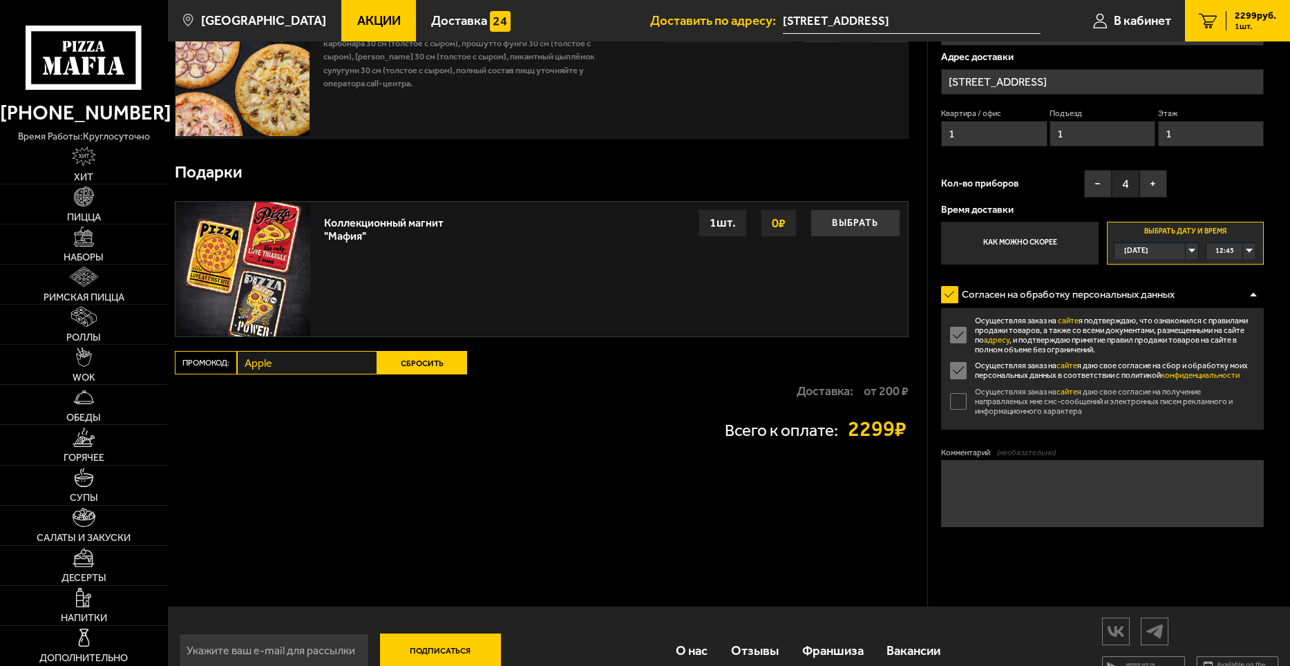
scroll to position [156, 0]
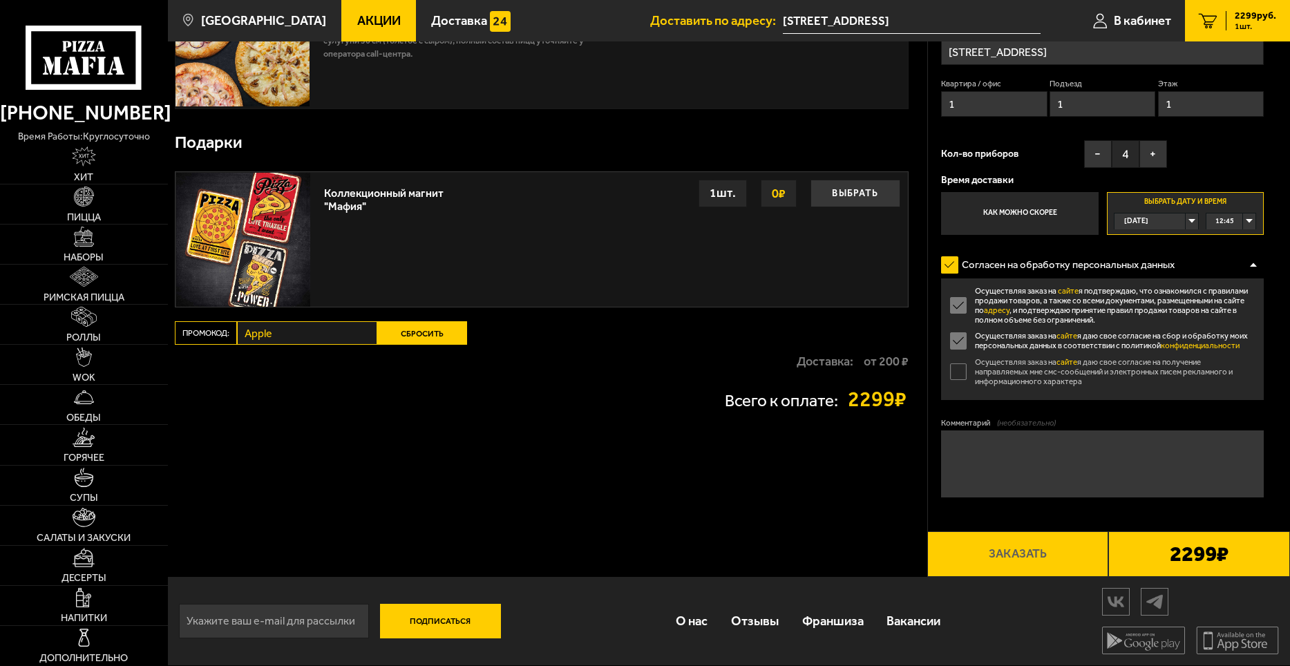
click at [981, 464] on textarea "Комментарий (необязательно)" at bounding box center [1102, 464] width 323 height 67
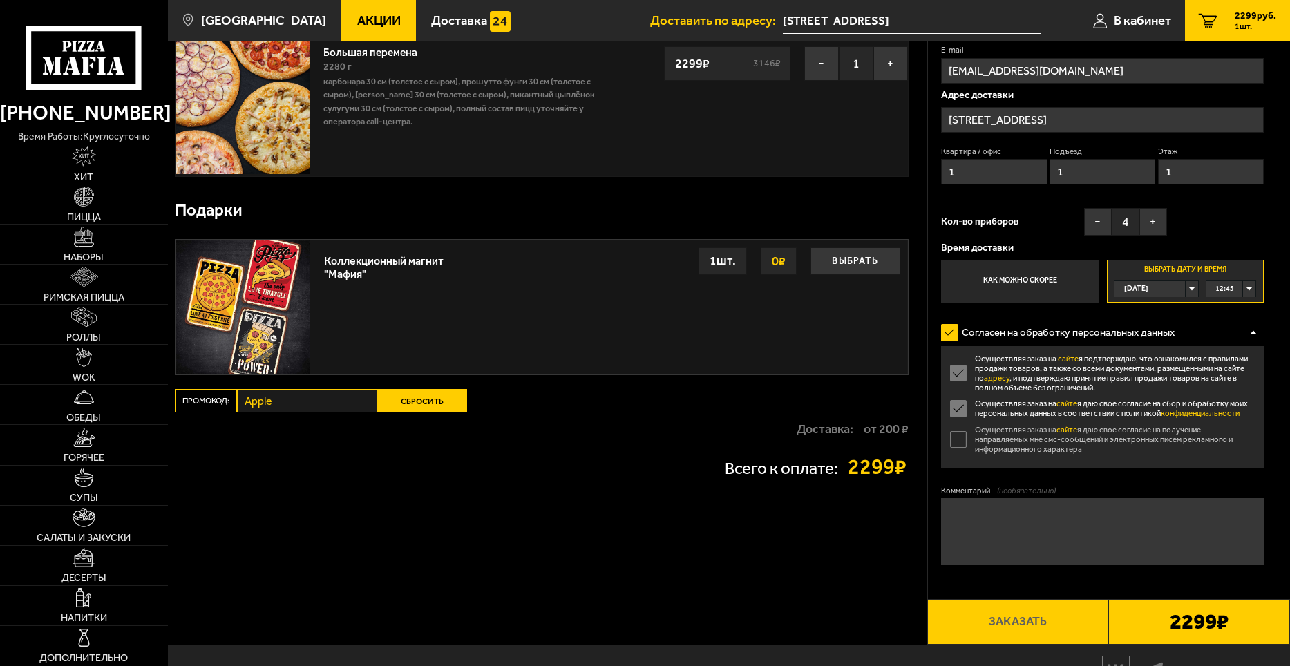
click at [1196, 621] on b "2299 ₽" at bounding box center [1199, 621] width 59 height 21
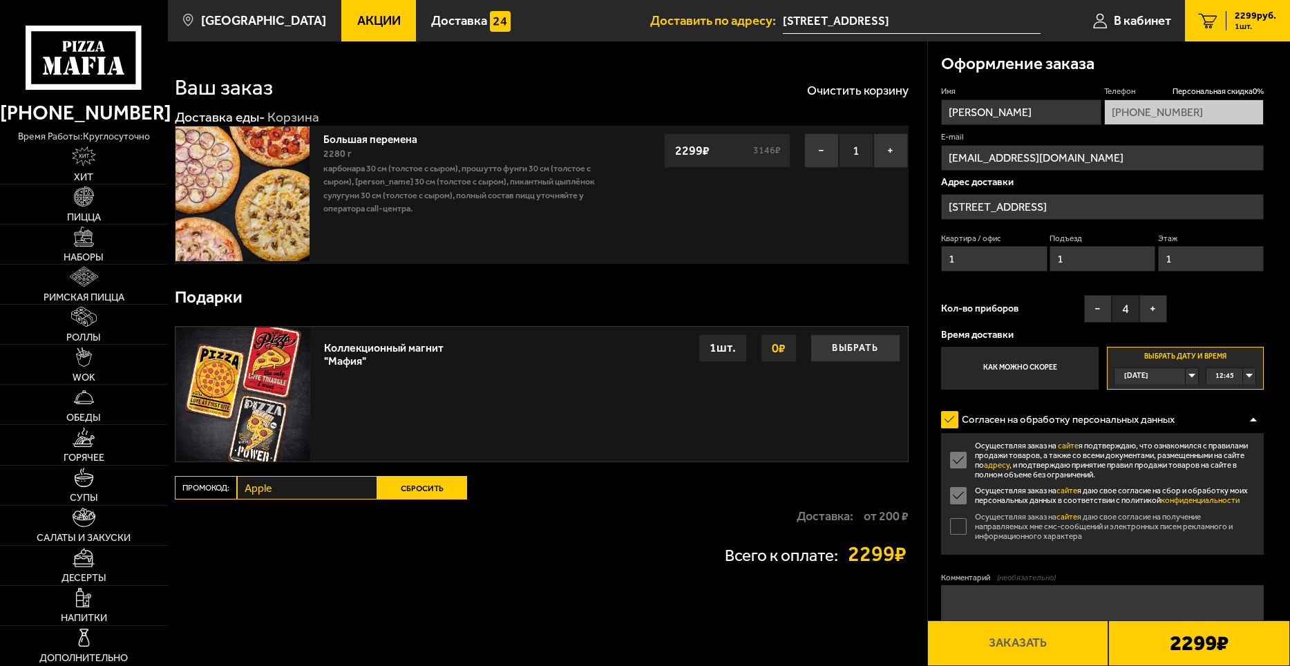
click at [1215, 21] on icon "1" at bounding box center [1208, 20] width 19 height 15
click at [1215, 645] on b "2299 ₽" at bounding box center [1199, 642] width 59 height 21
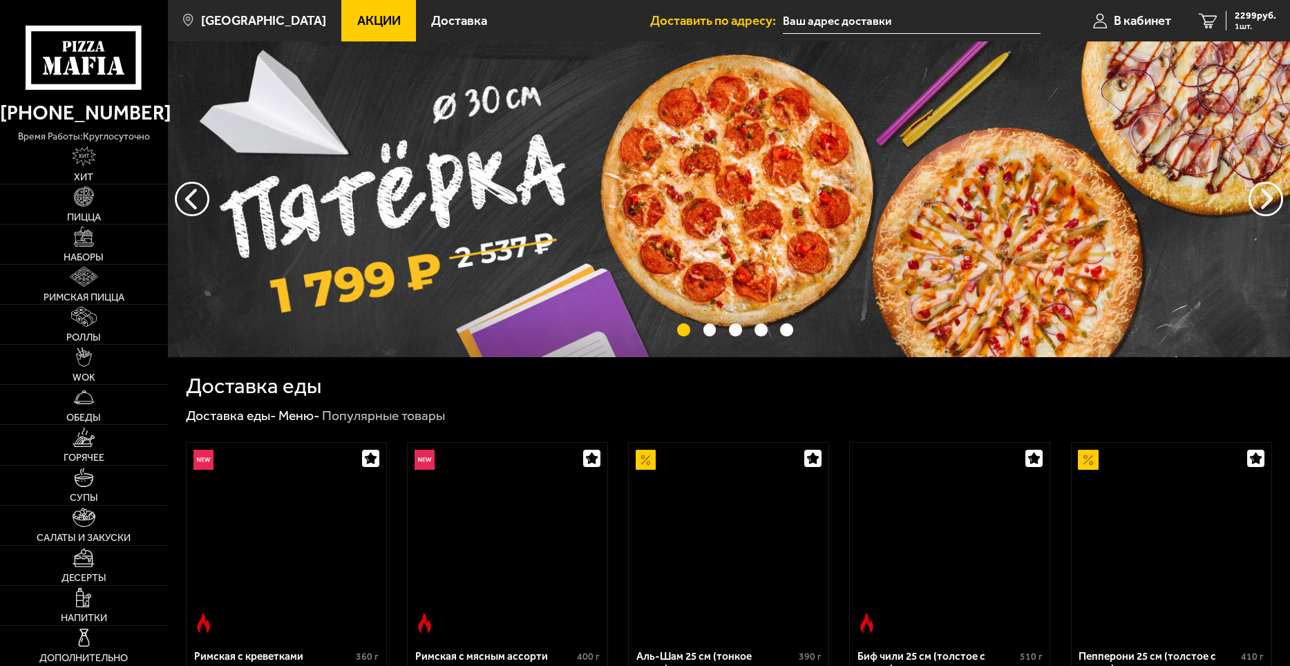
type input "[STREET_ADDRESS]"
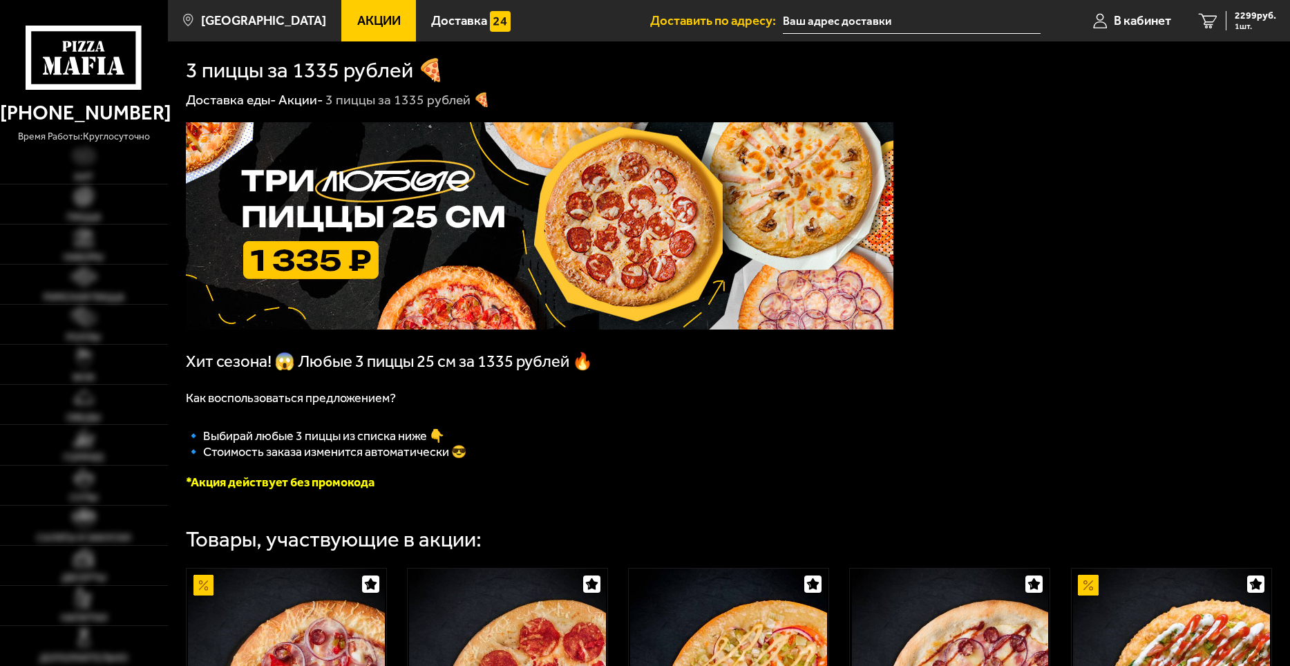
type input "[STREET_ADDRESS]"
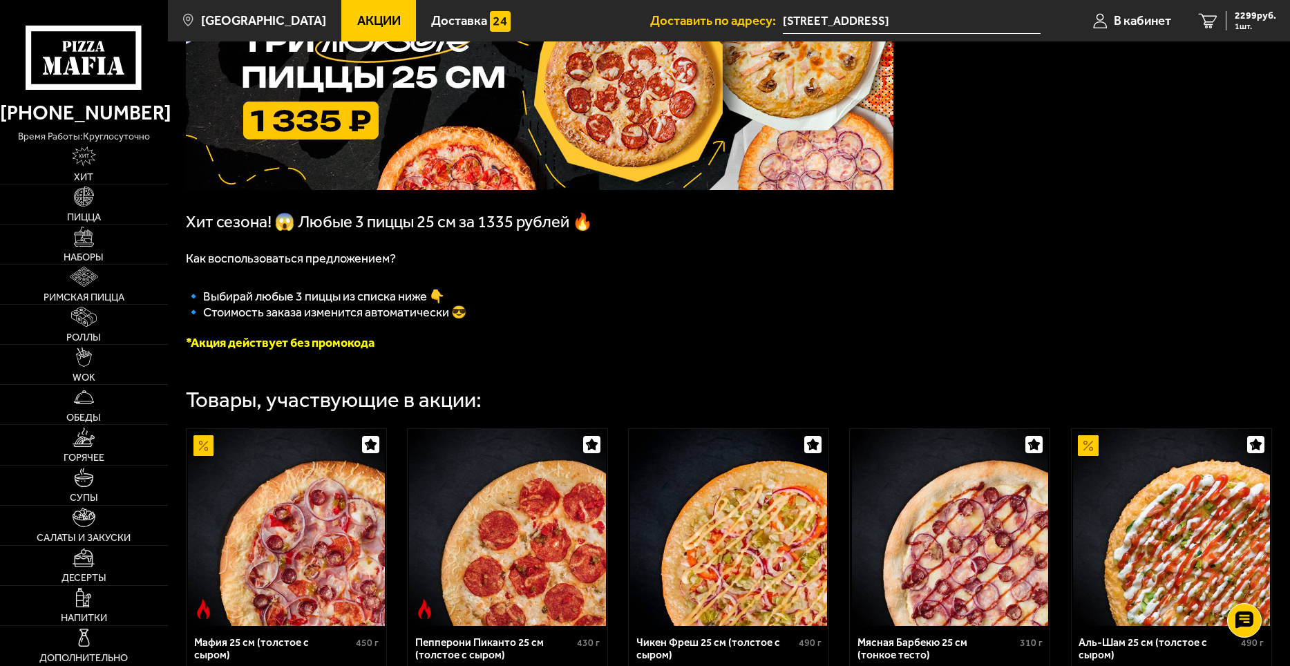
scroll to position [276, 0]
